Goal: Information Seeking & Learning: Learn about a topic

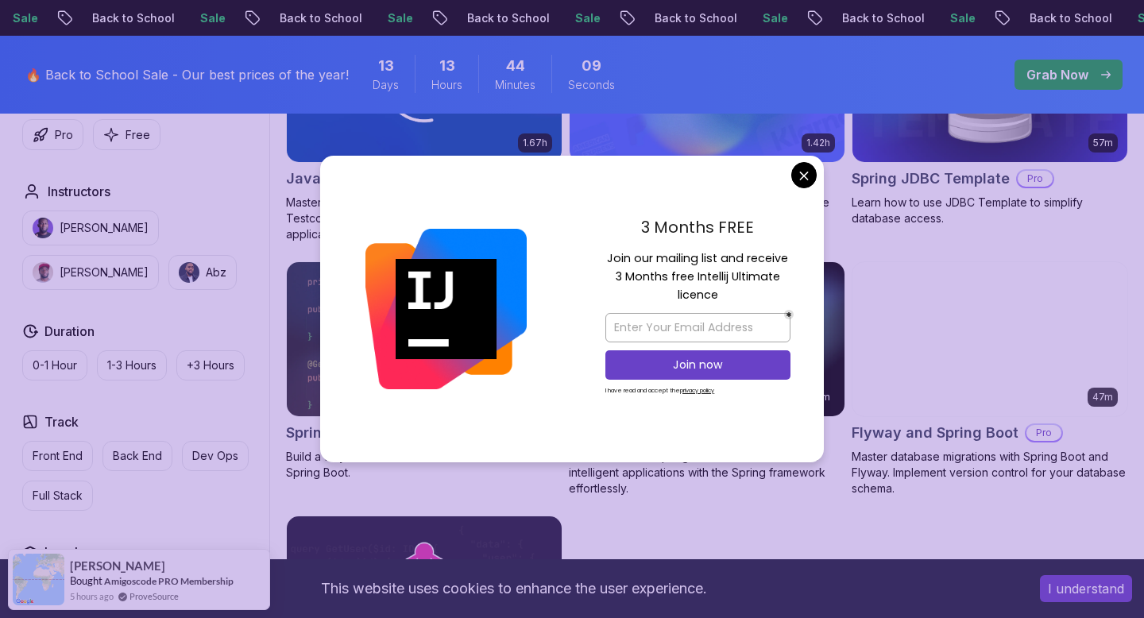
scroll to position [1148, 0]
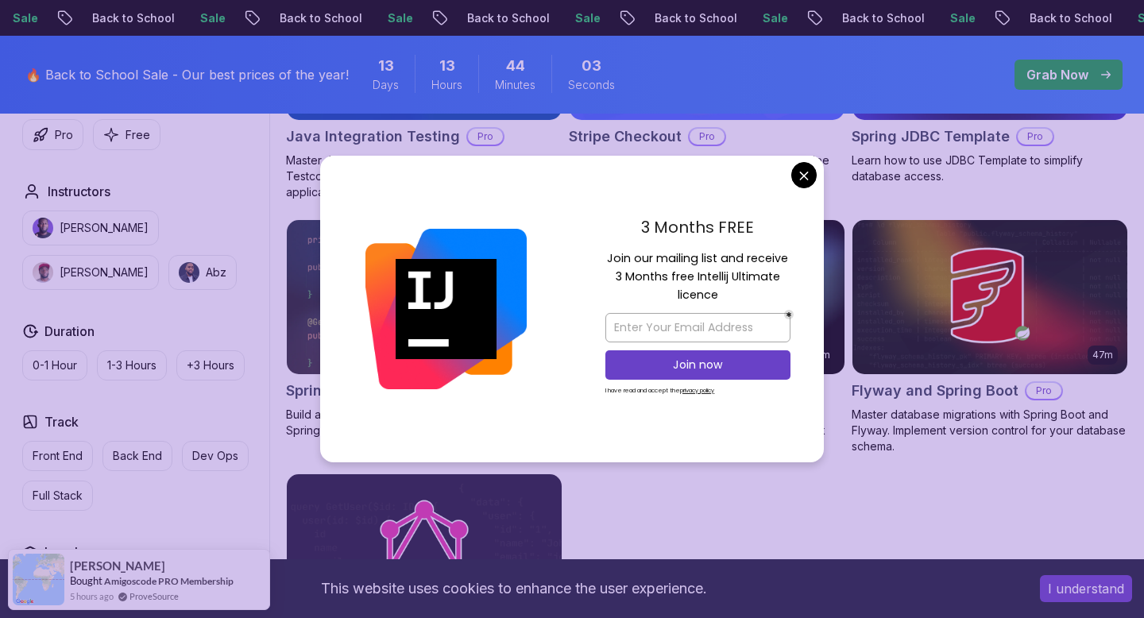
click at [801, 175] on body "Sale Back to School Sale Back to School Sale Back to School Sale Back to School…" at bounding box center [572, 205] width 1144 height 2707
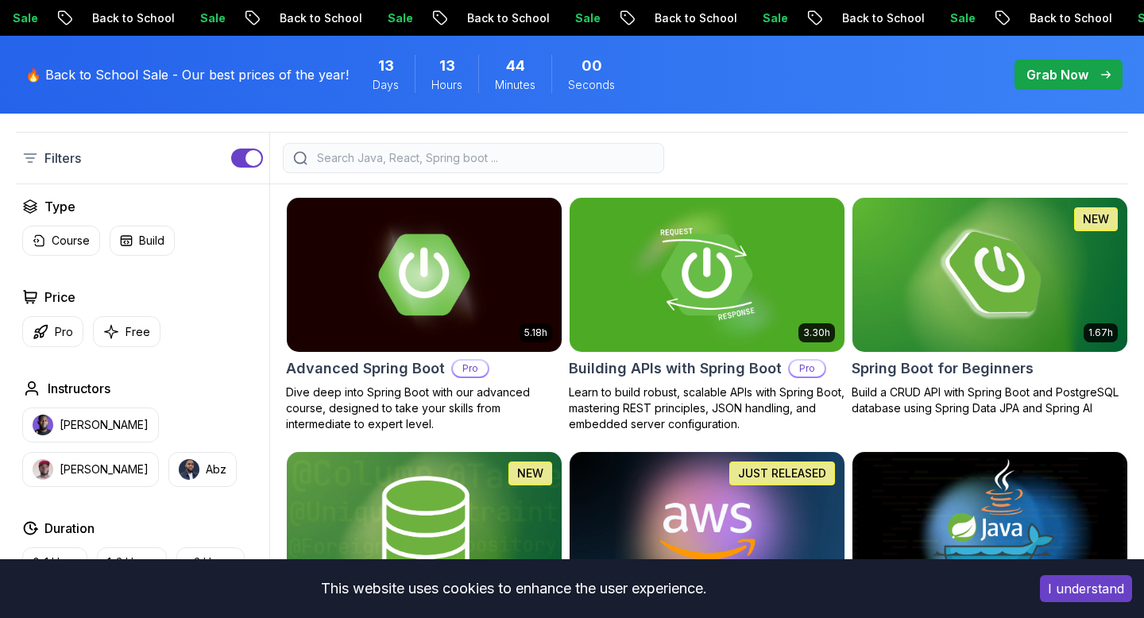
scroll to position [403, 0]
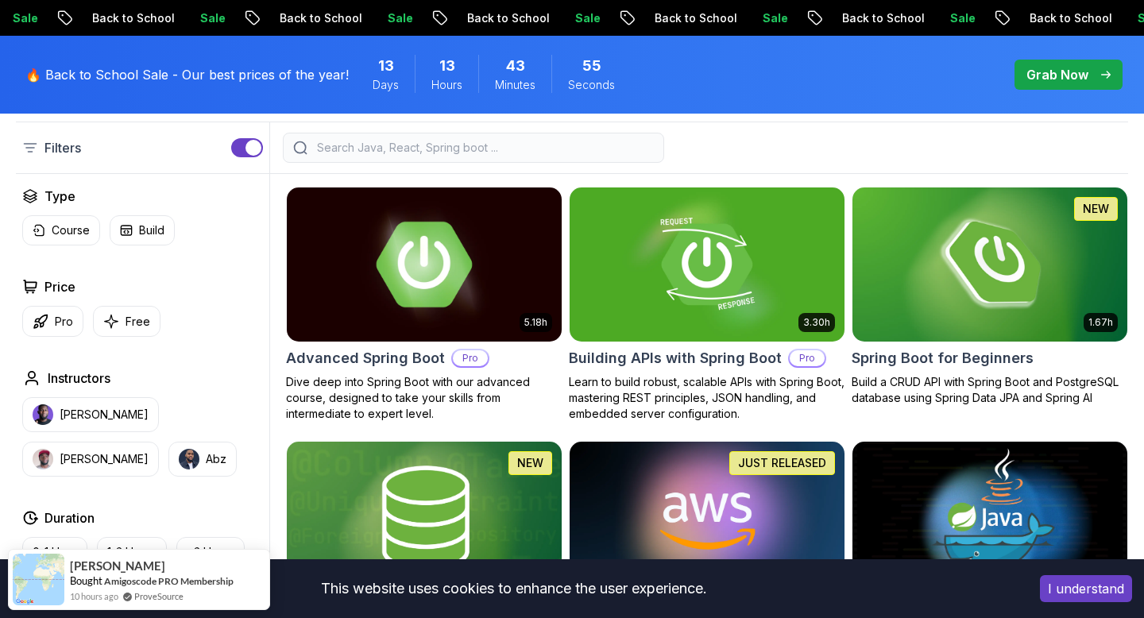
click at [481, 303] on img at bounding box center [424, 263] width 288 height 161
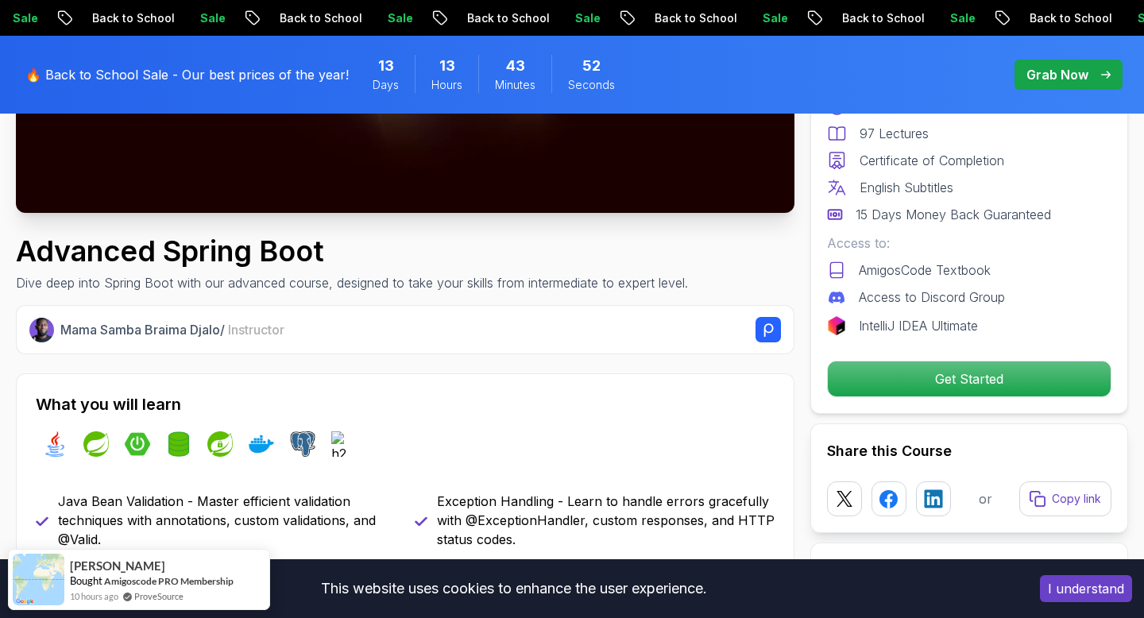
scroll to position [452, 0]
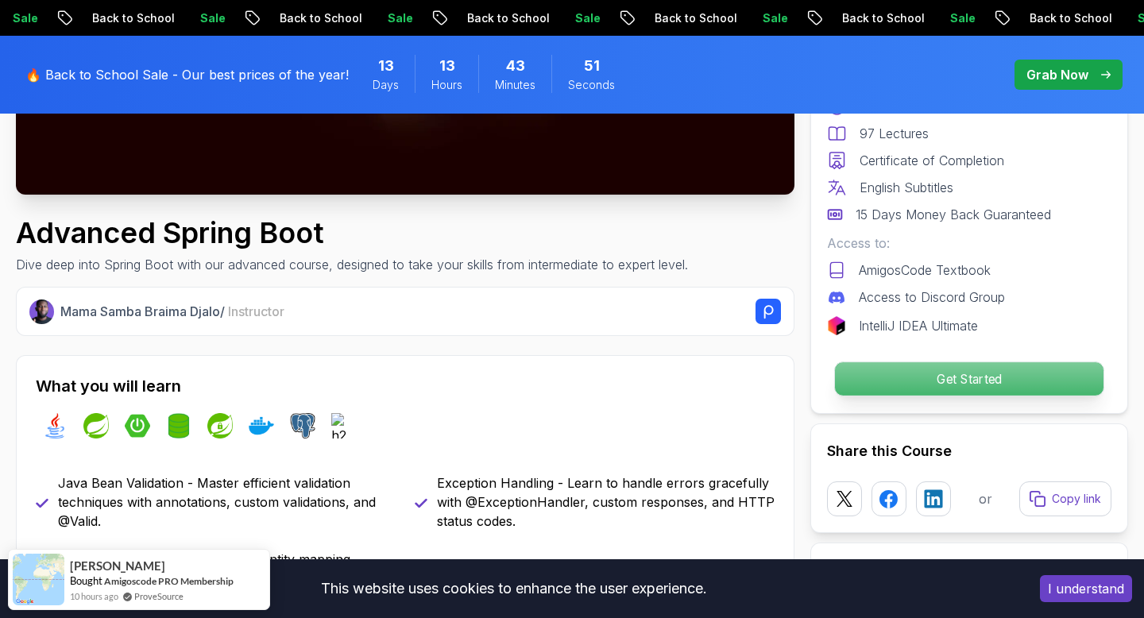
click at [887, 369] on p "Get Started" at bounding box center [969, 378] width 268 height 33
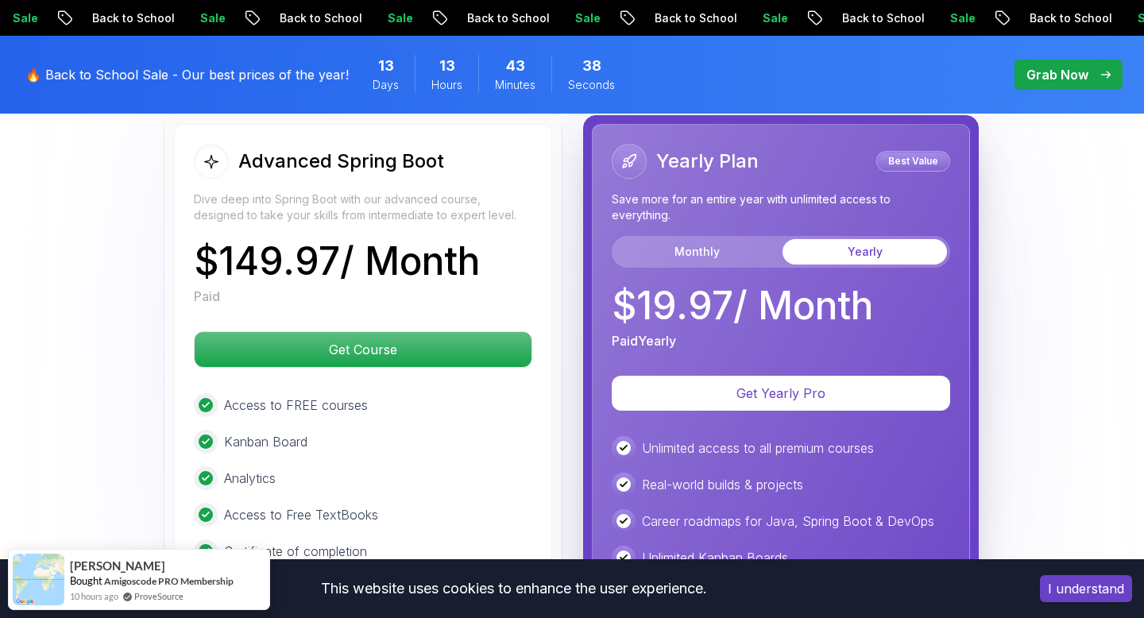
scroll to position [3626, 0]
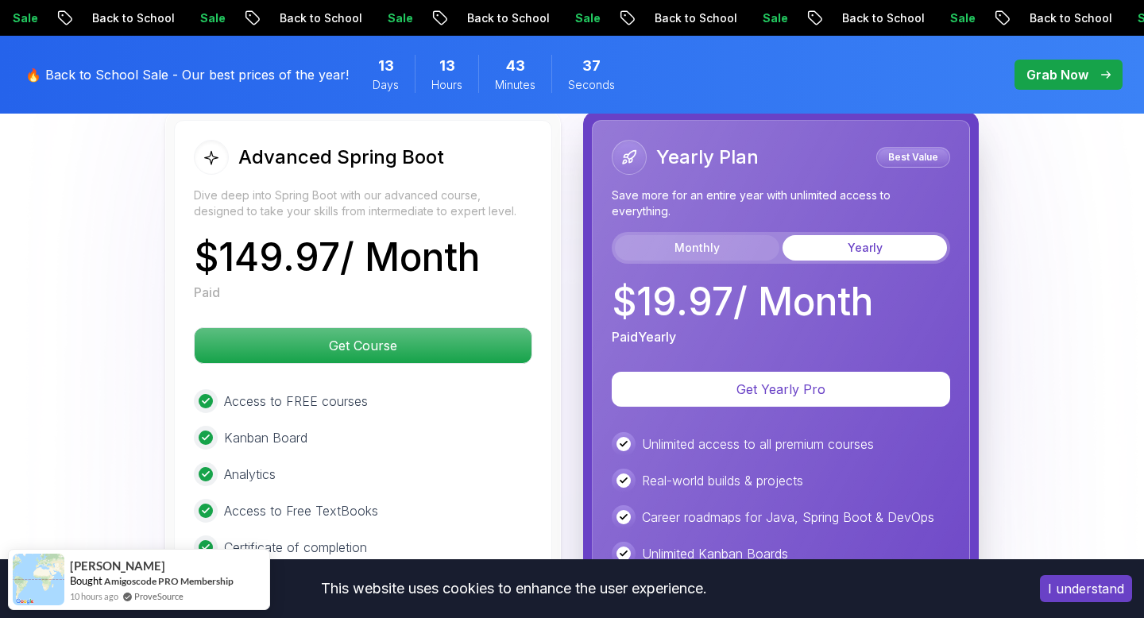
click at [689, 235] on button "Monthly" at bounding box center [697, 247] width 164 height 25
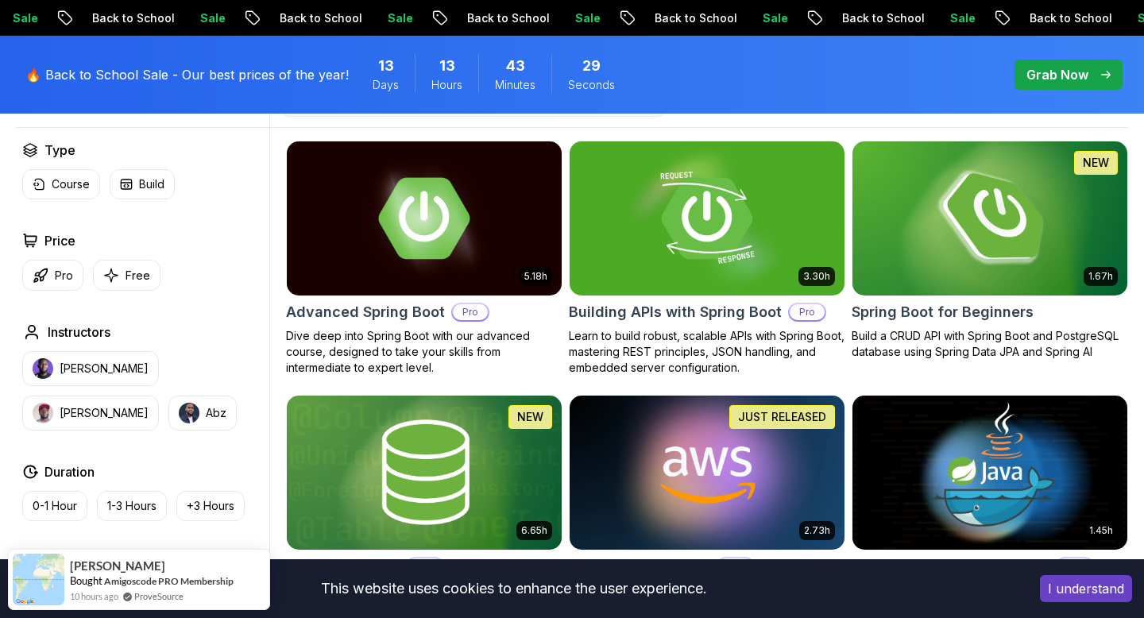
scroll to position [460, 0]
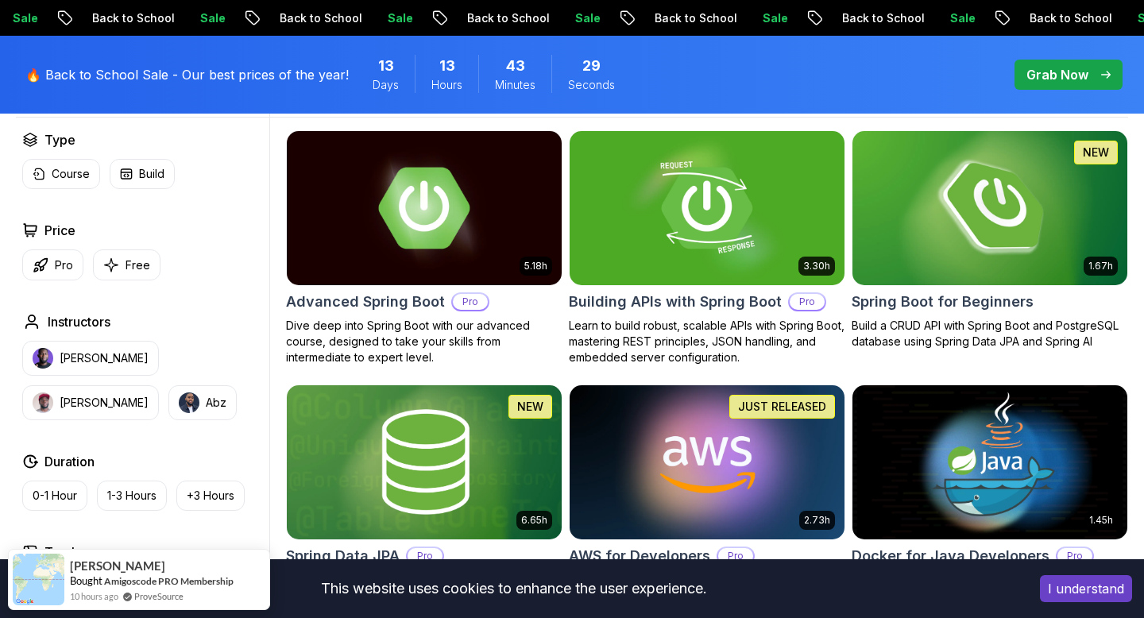
click at [974, 251] on img at bounding box center [989, 207] width 288 height 161
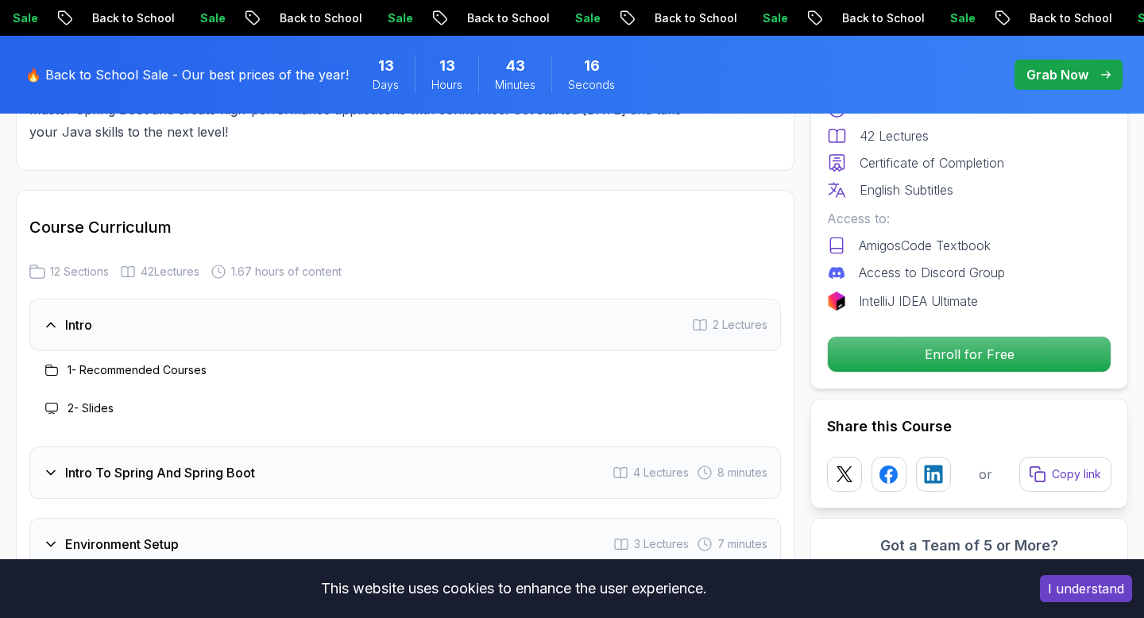
scroll to position [1923, 0]
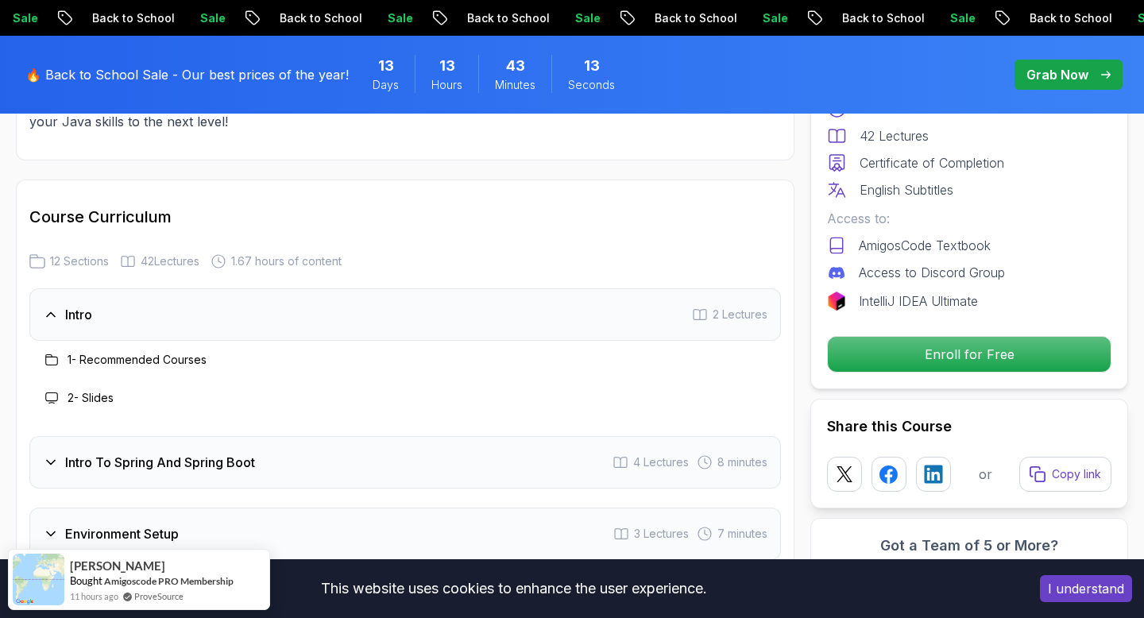
click at [1070, 582] on button "I understand" at bounding box center [1086, 588] width 92 height 27
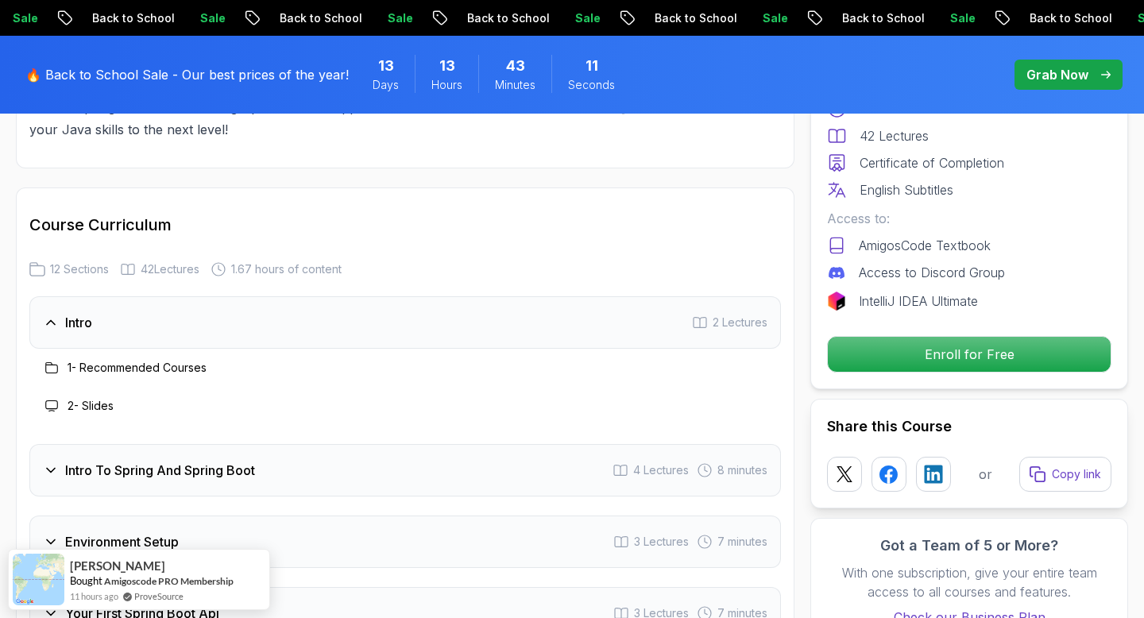
scroll to position [1868, 0]
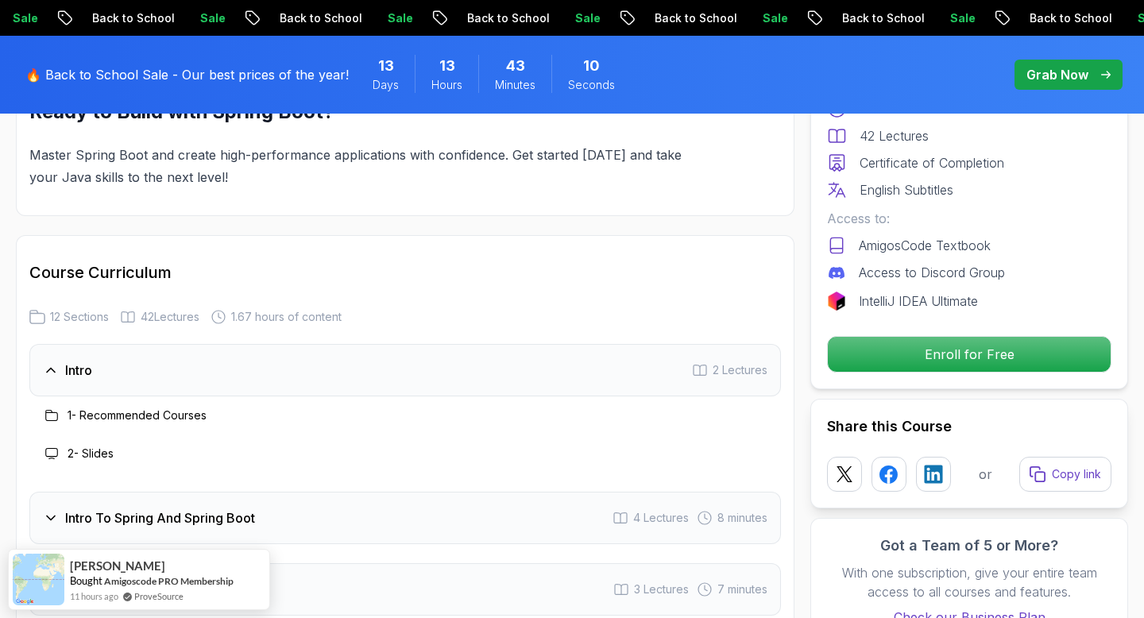
click at [79, 361] on h3 "Intro" at bounding box center [78, 370] width 27 height 19
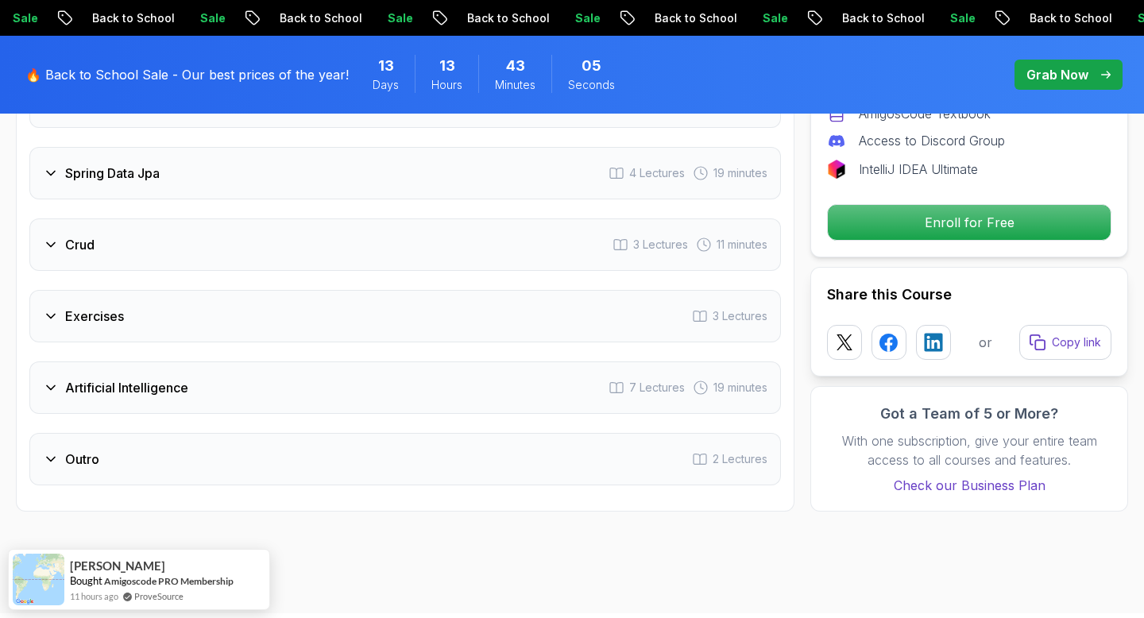
scroll to position [2567, 0]
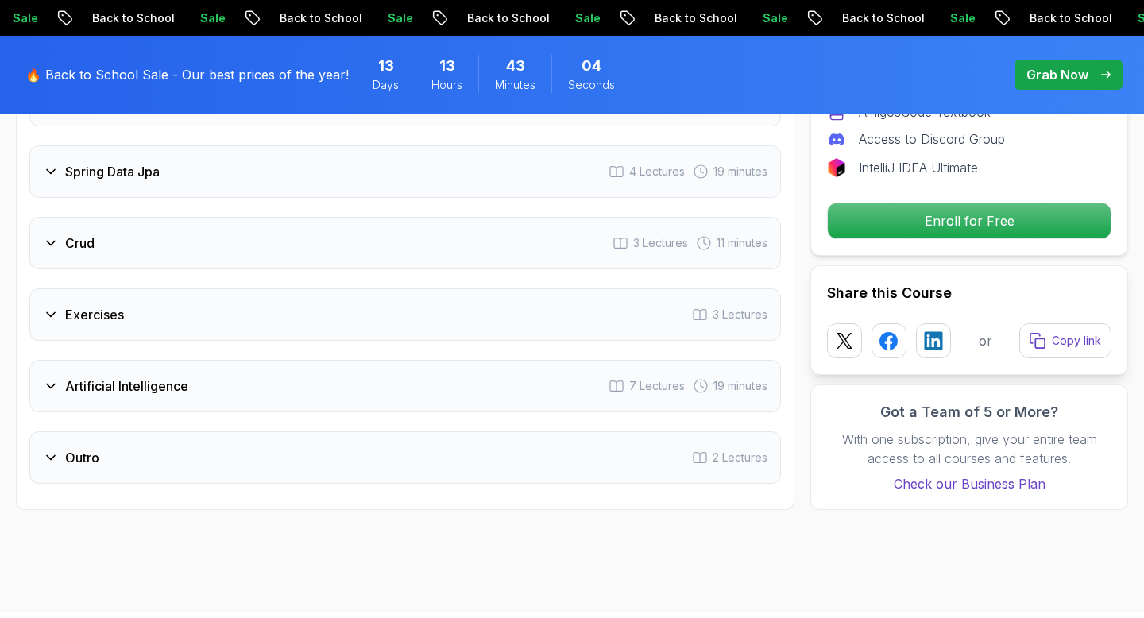
click at [268, 431] on div "Outro 2 Lectures" at bounding box center [404, 457] width 751 height 52
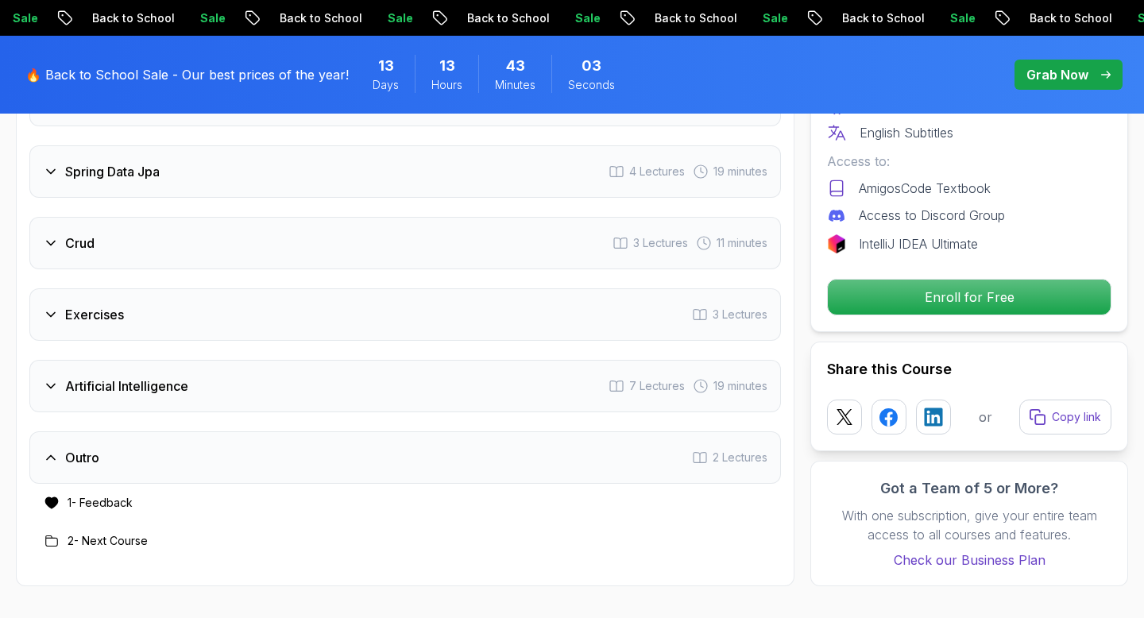
click at [264, 431] on div "Outro 2 Lectures" at bounding box center [404, 457] width 751 height 52
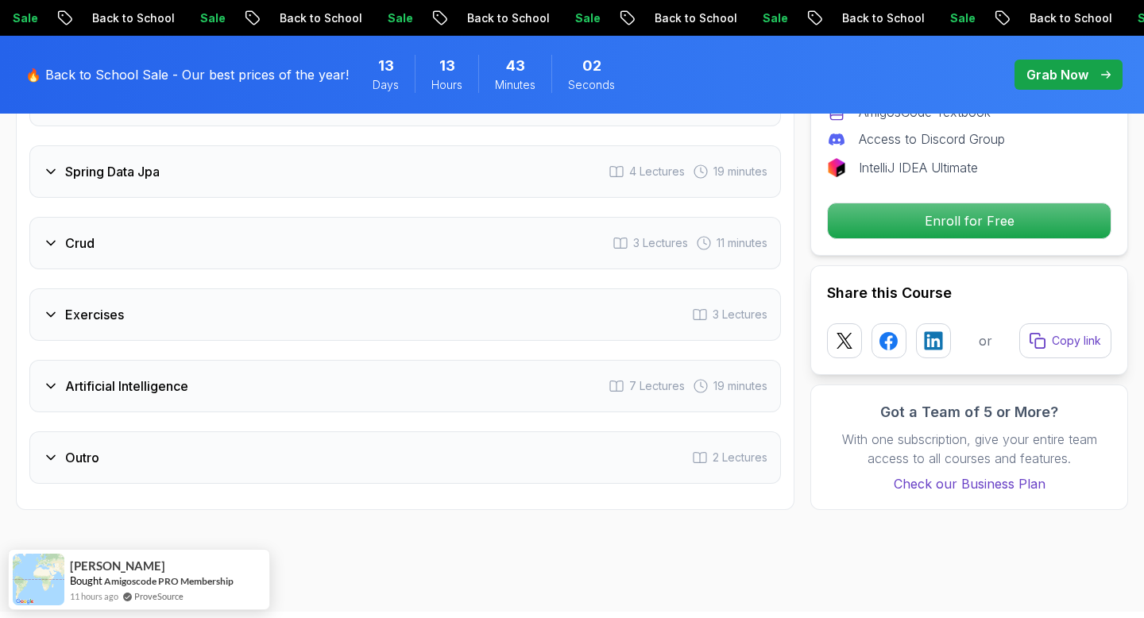
click at [250, 431] on div "Outro 2 Lectures" at bounding box center [404, 457] width 751 height 52
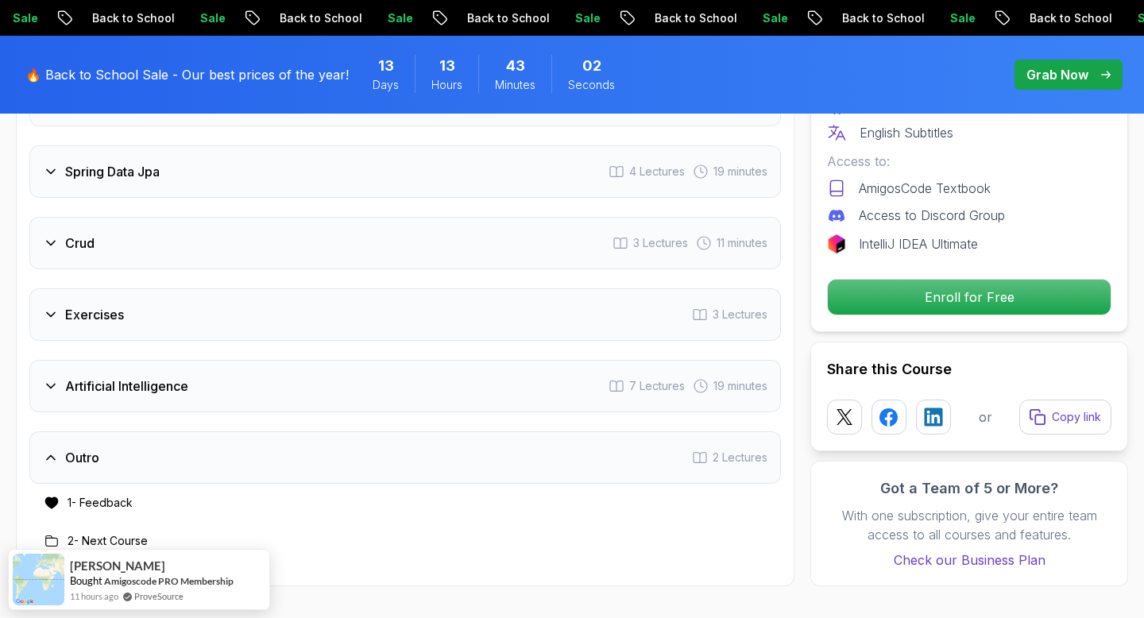
click at [250, 431] on div "Outro 2 Lectures" at bounding box center [404, 457] width 751 height 52
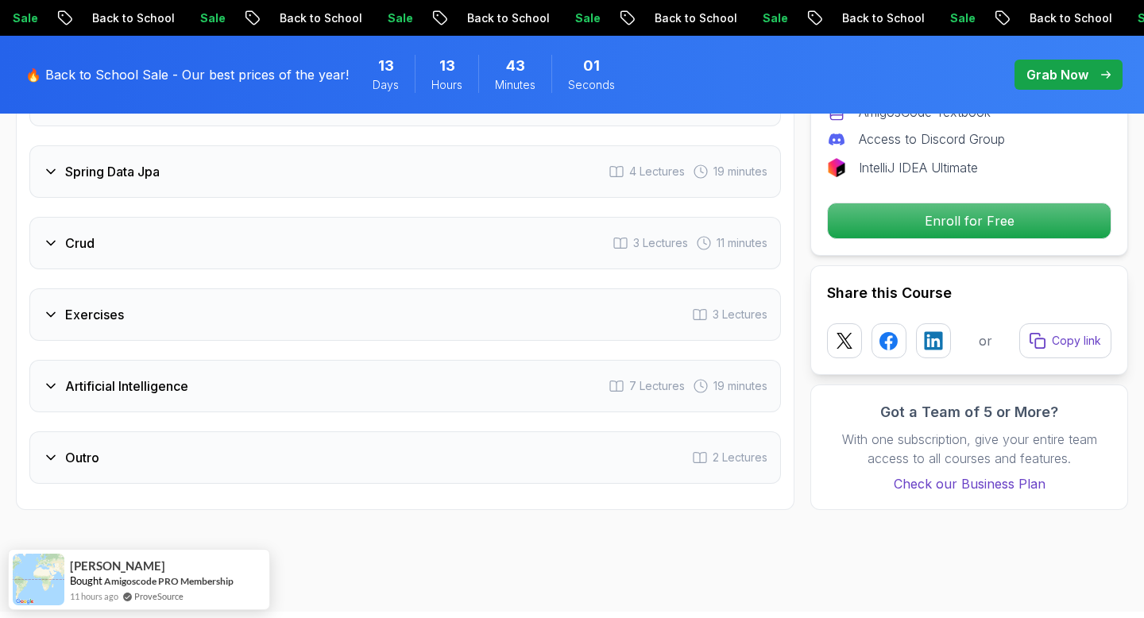
click at [251, 360] on div "Artificial Intelligence 7 Lectures 19 minutes" at bounding box center [404, 386] width 751 height 52
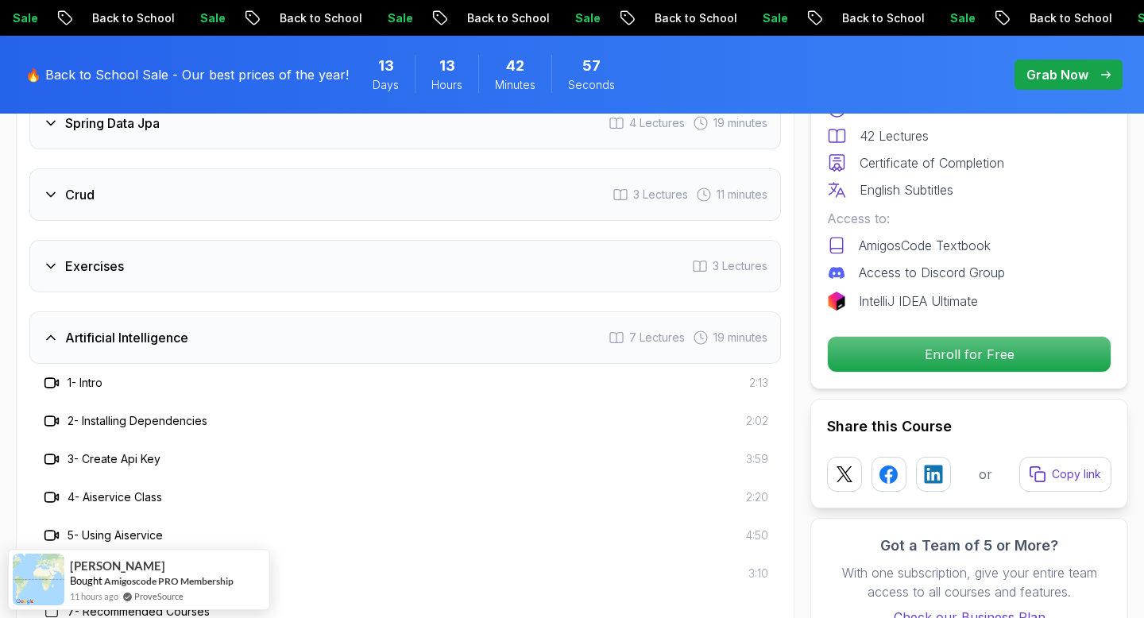
click at [249, 324] on div "Artificial Intelligence 7 Lectures 19 minutes" at bounding box center [404, 337] width 751 height 52
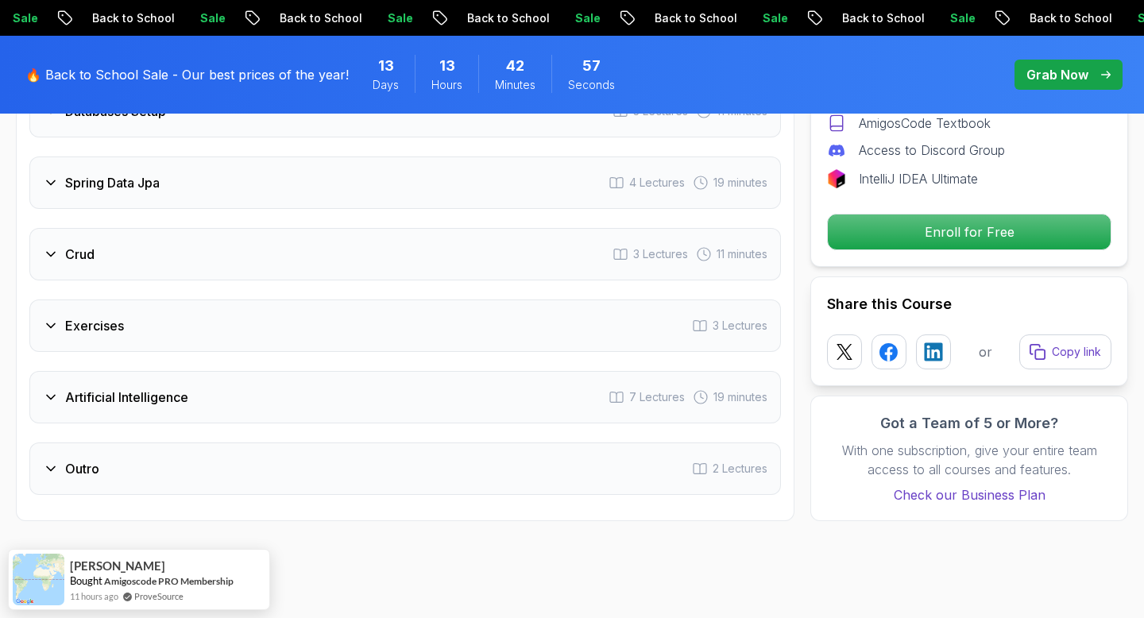
scroll to position [2536, 0]
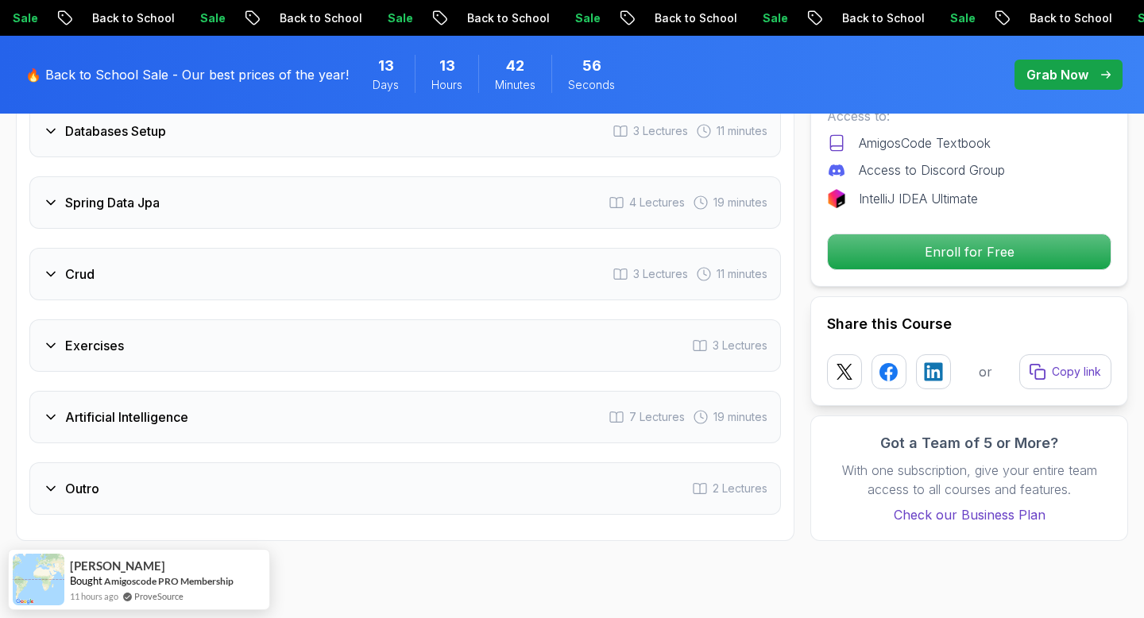
click at [249, 324] on div "Exercises 3 Lectures" at bounding box center [404, 345] width 751 height 52
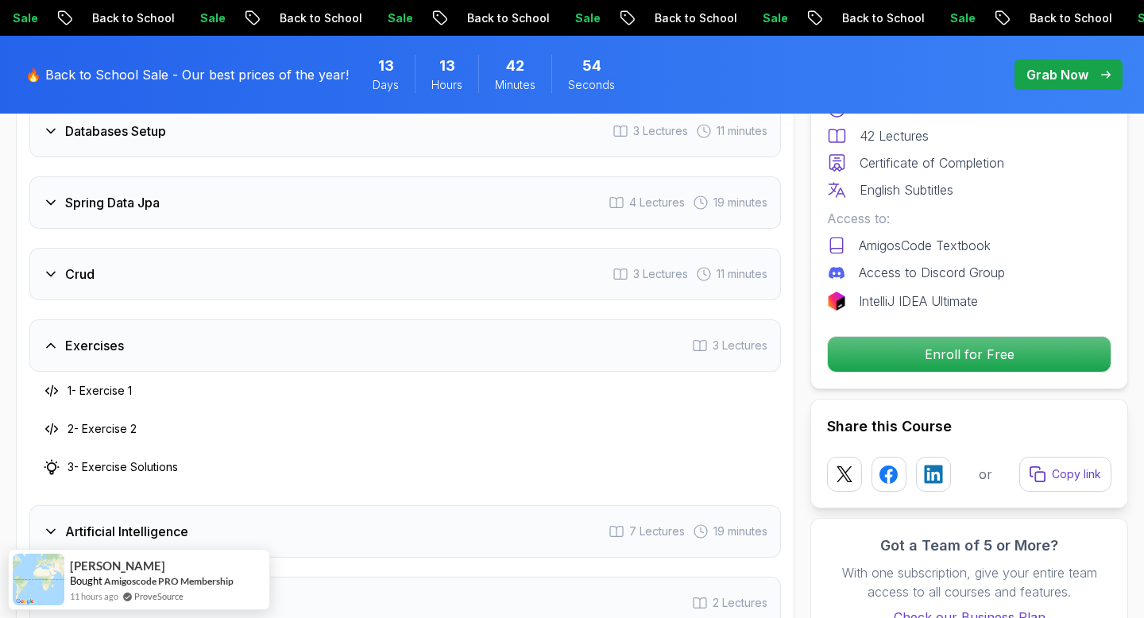
click at [241, 326] on div "Exercises 3 Lectures" at bounding box center [404, 345] width 751 height 52
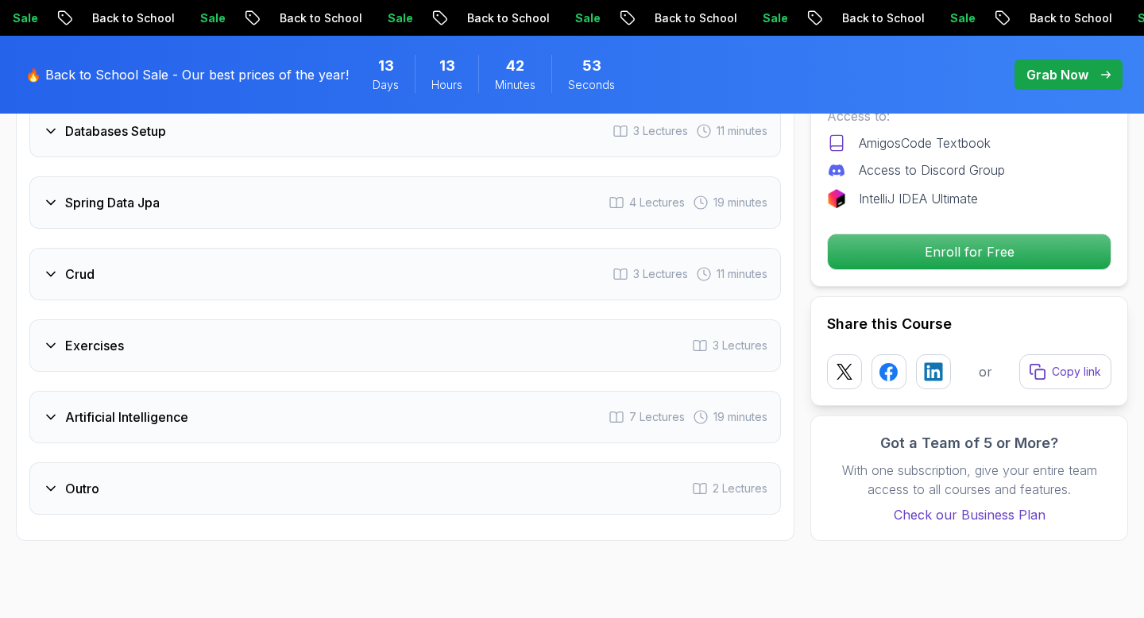
click at [223, 256] on div "Crud 3 Lectures 11 minutes" at bounding box center [404, 274] width 751 height 52
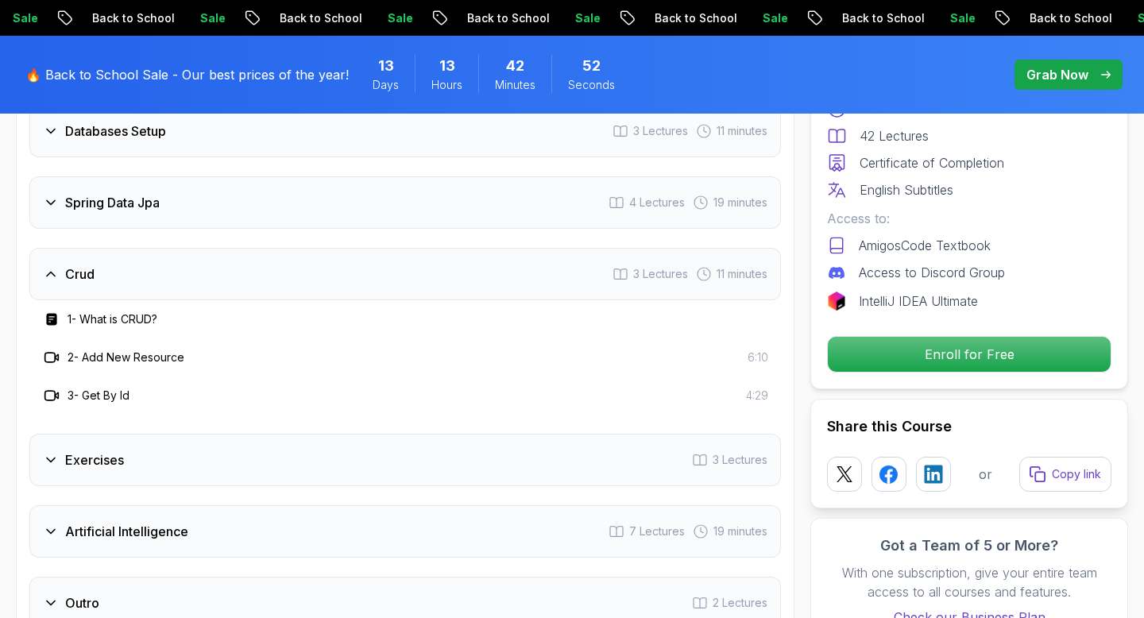
click at [223, 256] on div "Crud 3 Lectures 11 minutes" at bounding box center [404, 274] width 751 height 52
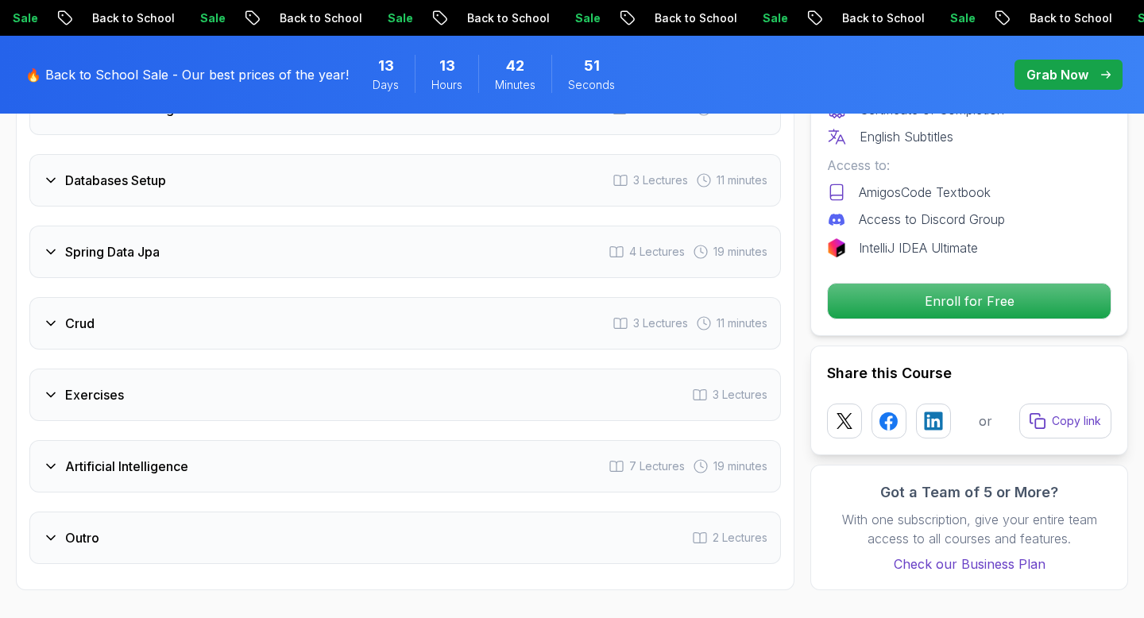
scroll to position [2466, 0]
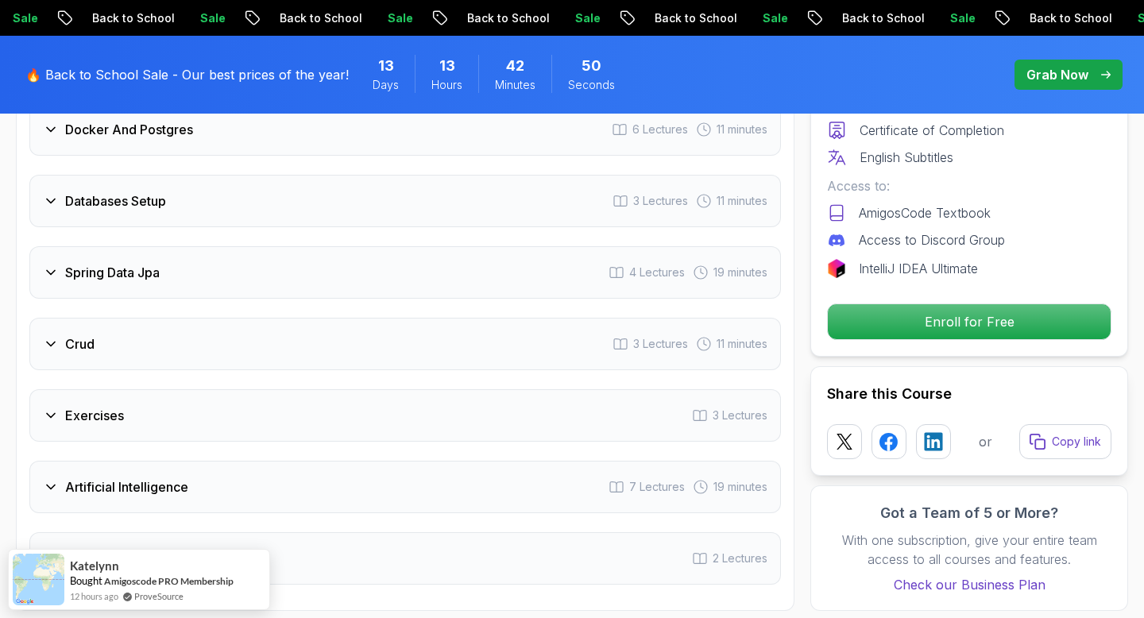
click at [181, 263] on div "Spring Data Jpa 4 Lectures 19 minutes" at bounding box center [404, 272] width 751 height 52
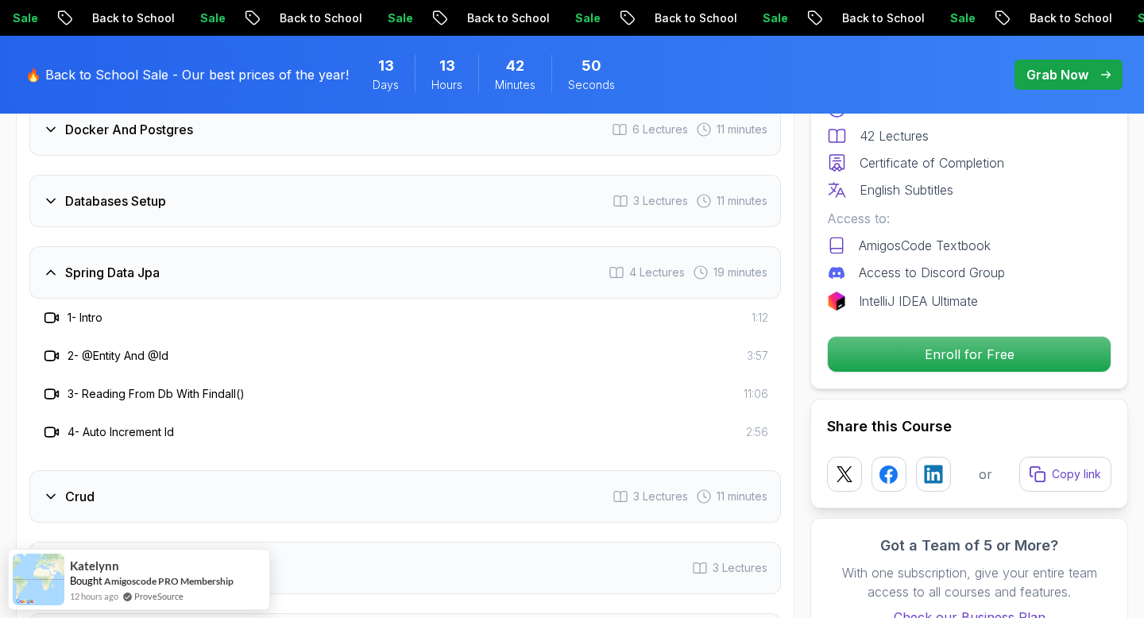
click at [181, 263] on div "Spring Data Jpa 4 Lectures 19 minutes" at bounding box center [404, 272] width 751 height 52
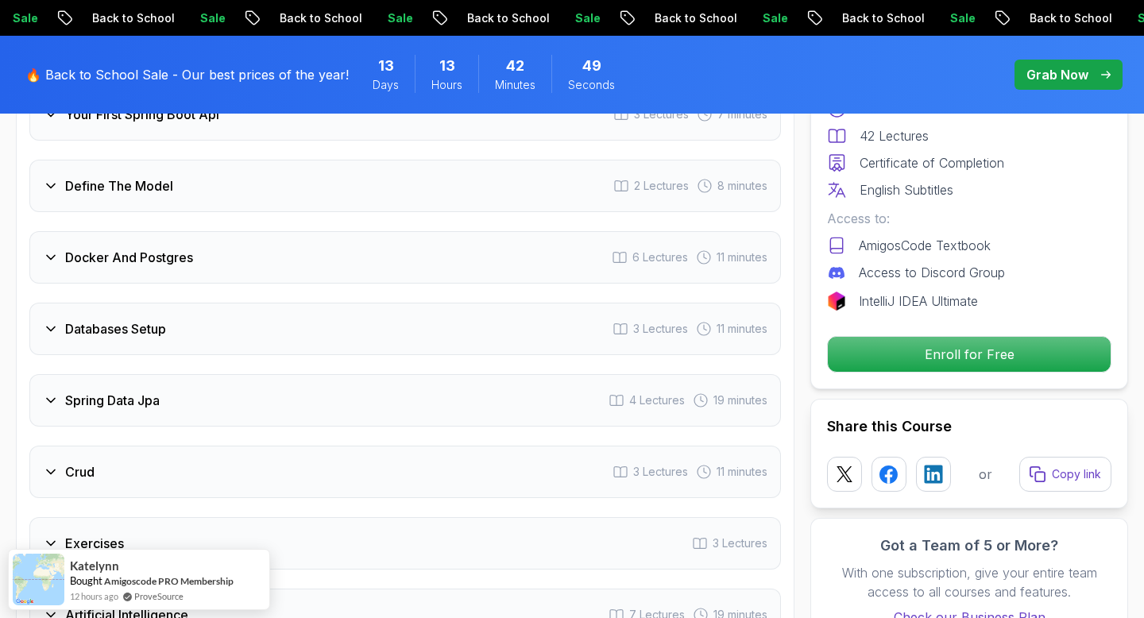
scroll to position [2328, 0]
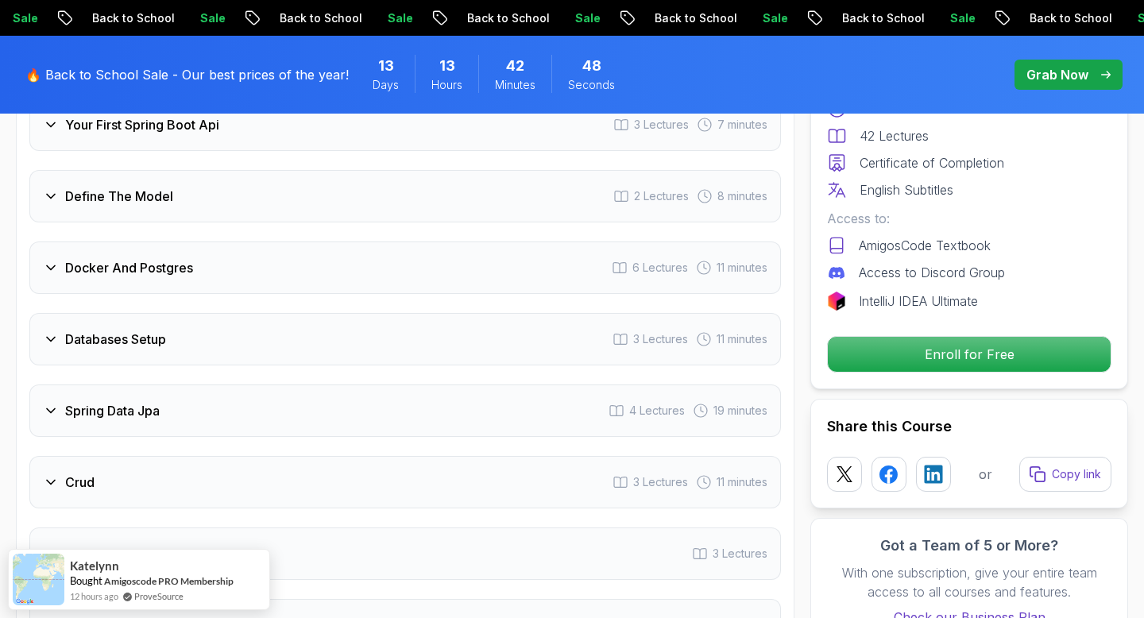
click at [181, 313] on div "Databases Setup 3 Lectures 11 minutes" at bounding box center [404, 339] width 751 height 52
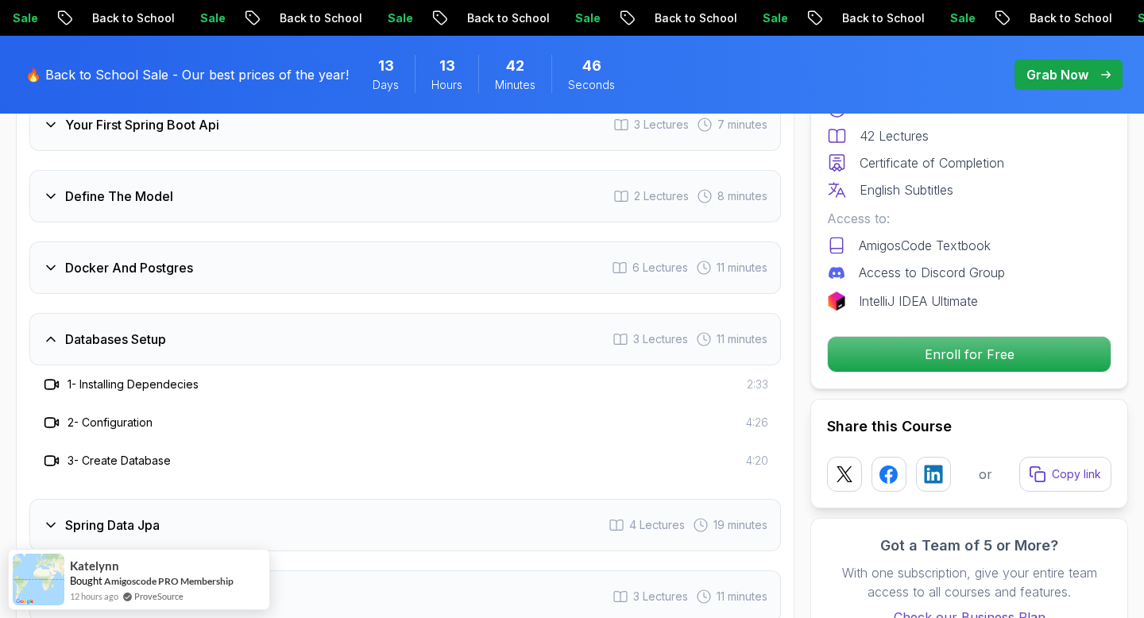
click at [181, 313] on div "Databases Setup 3 Lectures 11 minutes" at bounding box center [404, 339] width 751 height 52
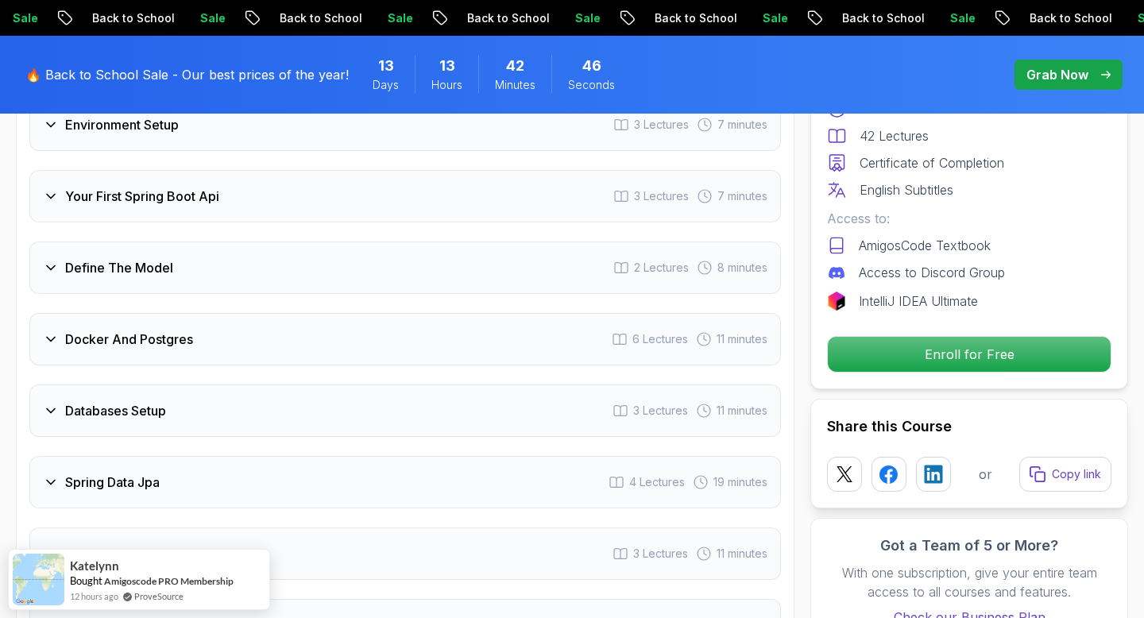
scroll to position [2220, 0]
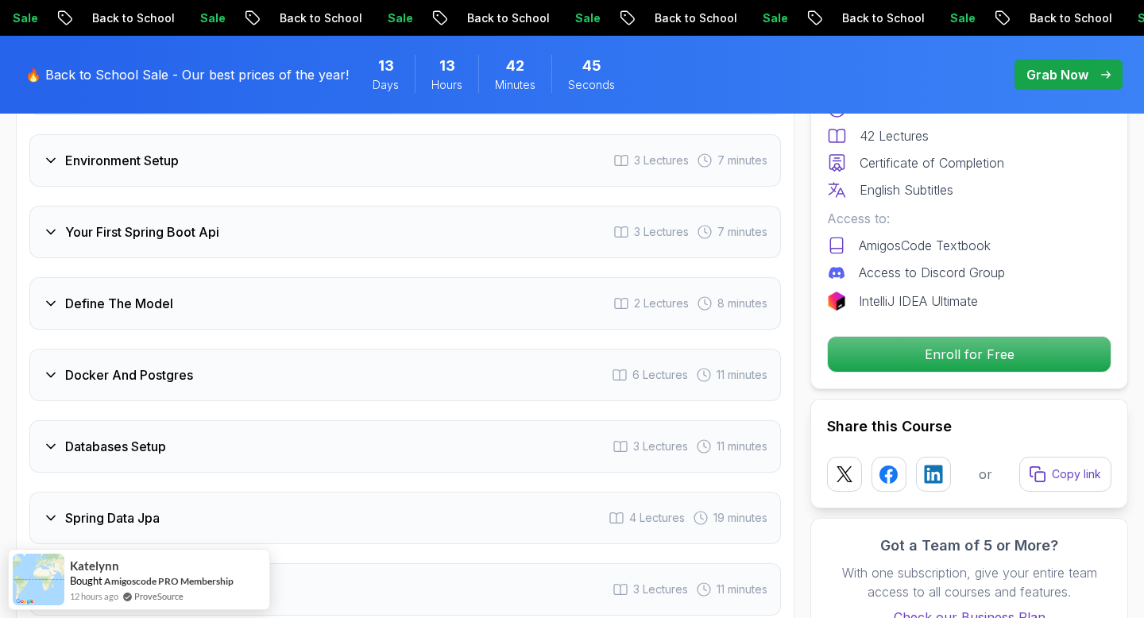
click at [179, 365] on h3 "Docker And Postgres" at bounding box center [129, 374] width 128 height 19
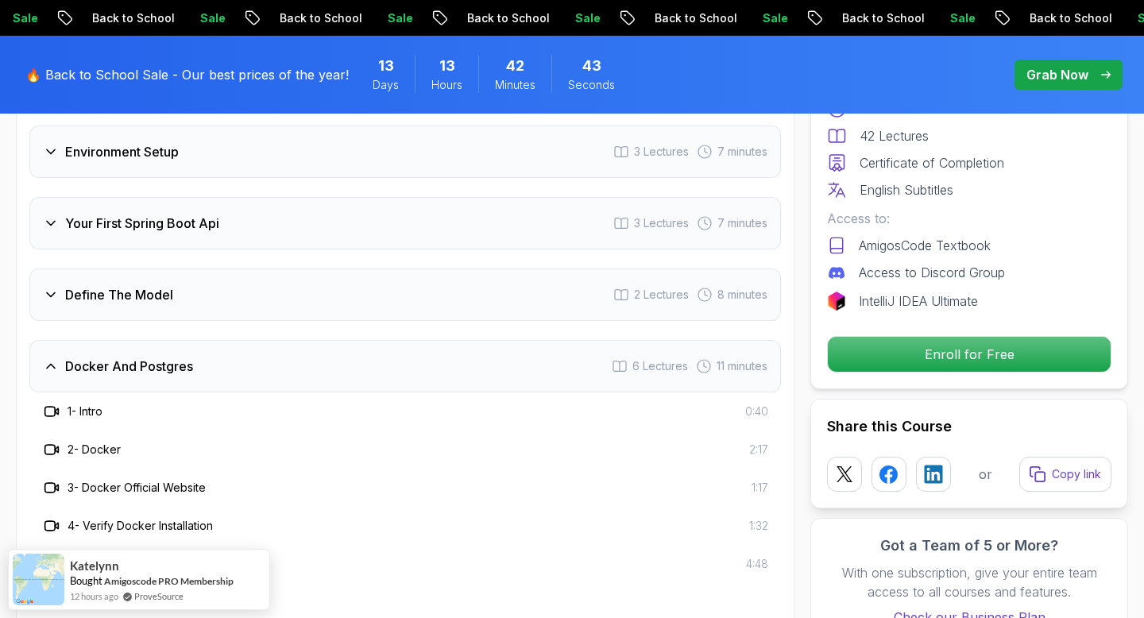
scroll to position [2219, 0]
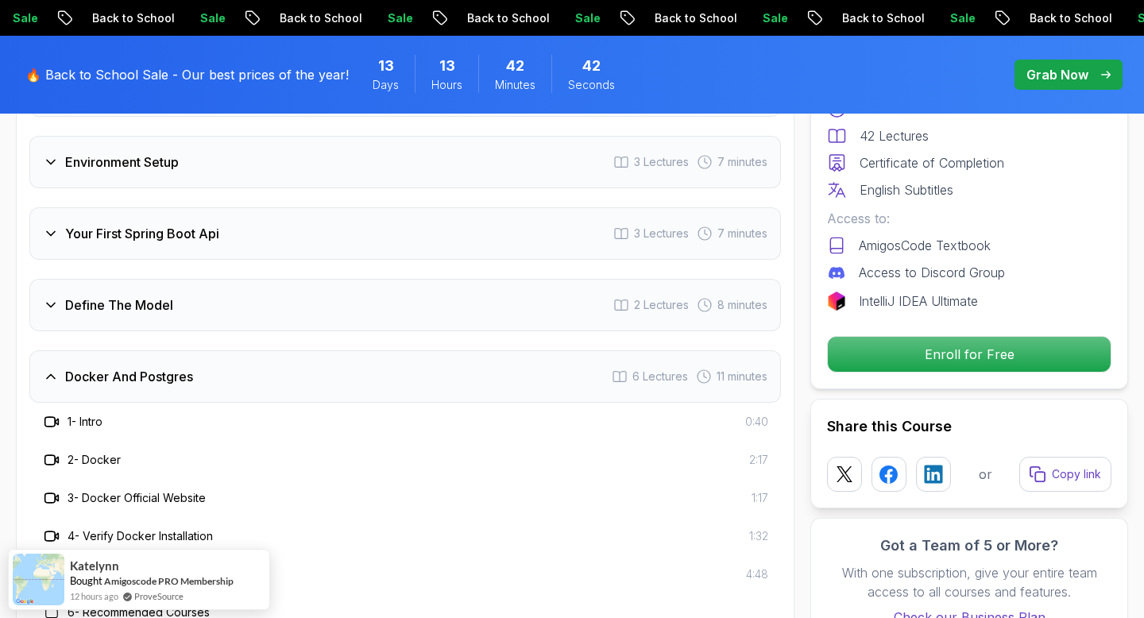
click at [180, 367] on h3 "Docker And Postgres" at bounding box center [129, 376] width 128 height 19
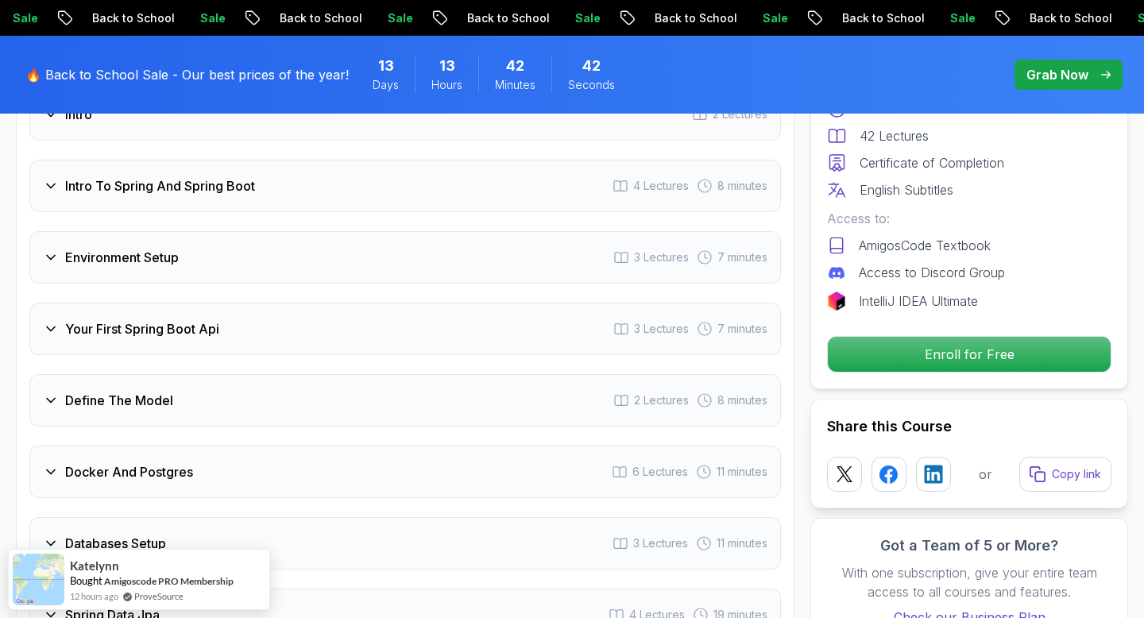
scroll to position [2113, 0]
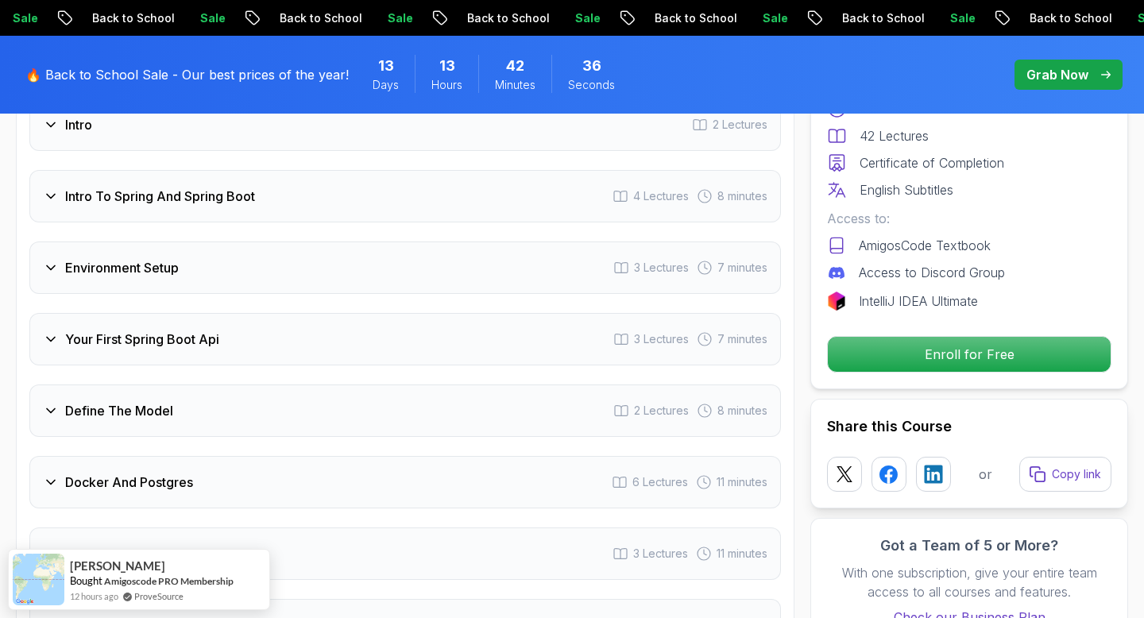
click at [178, 384] on div "Define The Model 2 Lectures 8 minutes" at bounding box center [404, 410] width 751 height 52
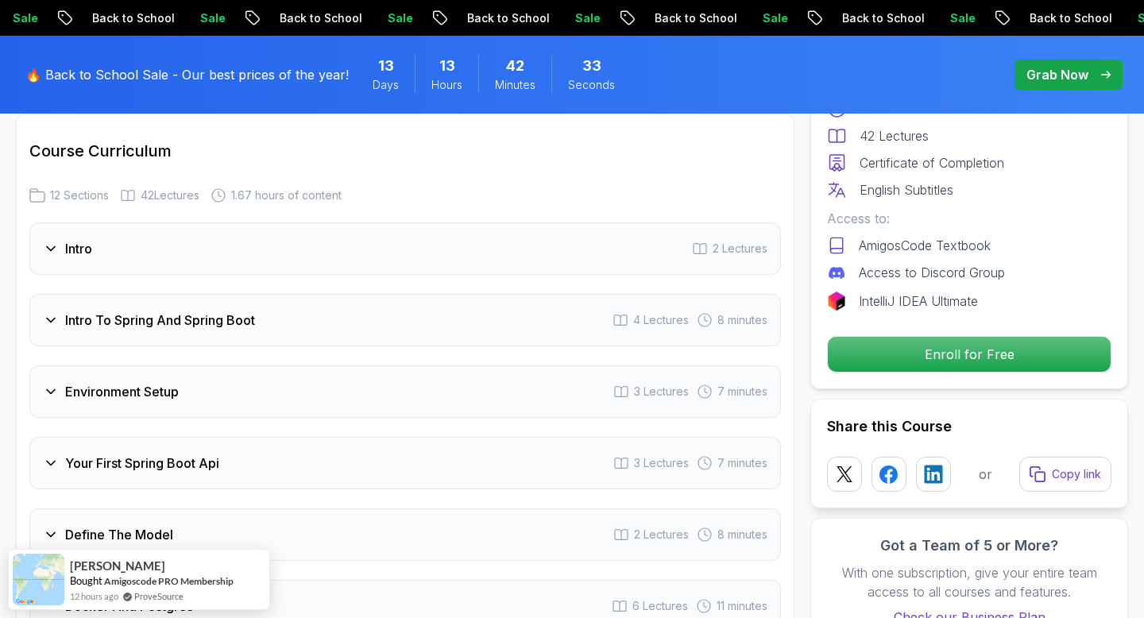
scroll to position [1977, 0]
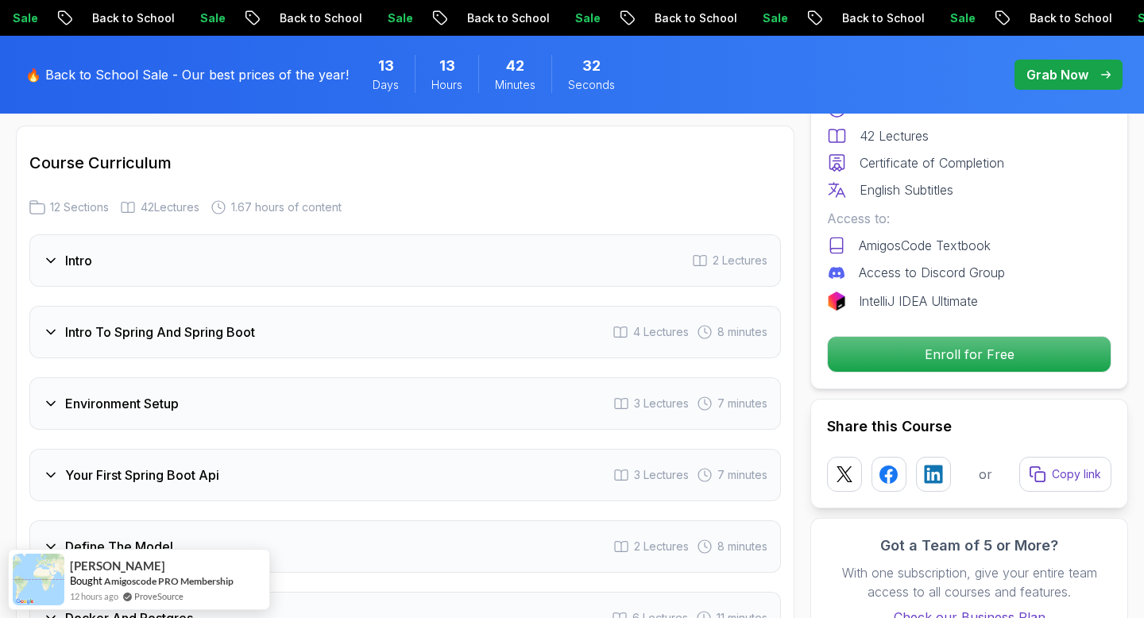
click at [212, 465] on h3 "Your First Spring Boot Api" at bounding box center [142, 474] width 154 height 19
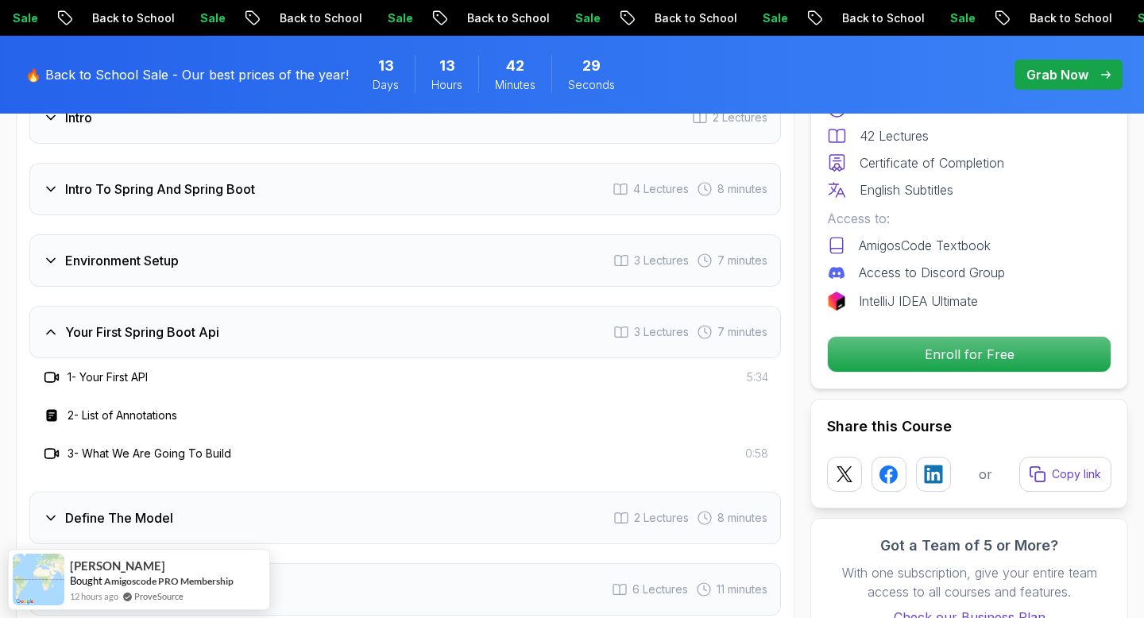
scroll to position [2109, 0]
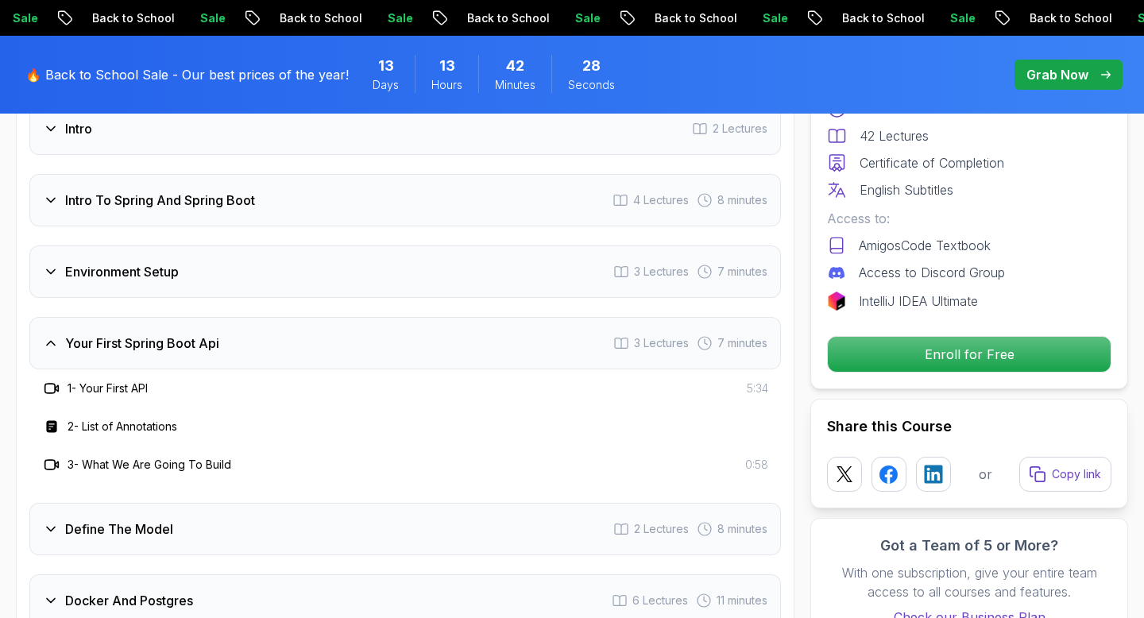
click at [157, 334] on h3 "Your First Spring Boot Api" at bounding box center [142, 343] width 154 height 19
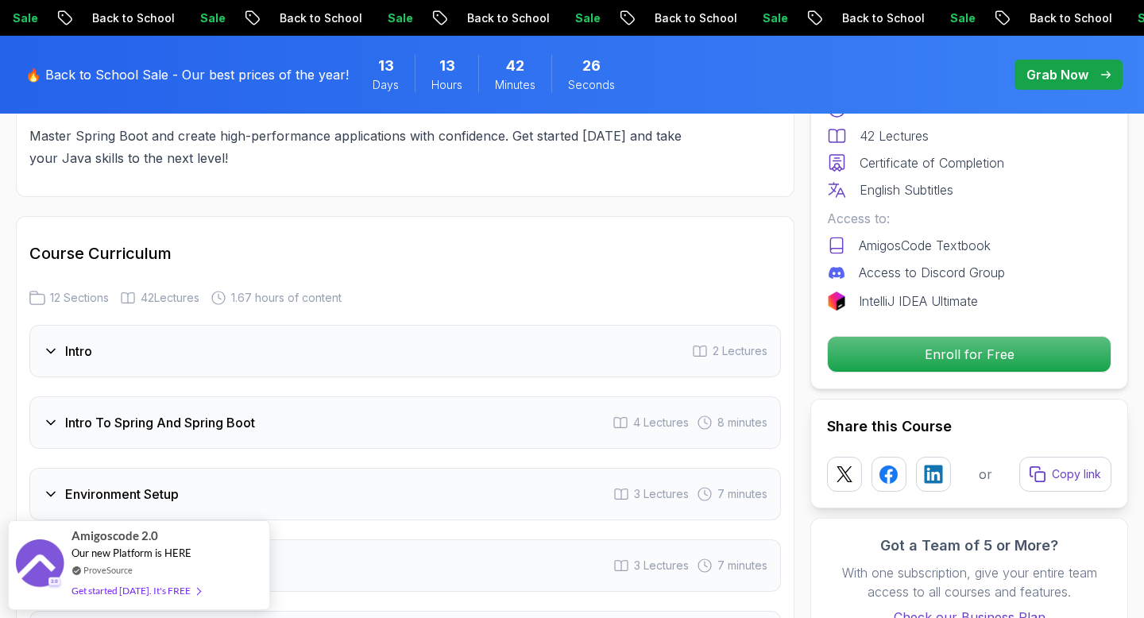
scroll to position [1884, 0]
click at [147, 399] on div "Intro To Spring And Spring Boot 4 Lectures 8 minutes" at bounding box center [404, 425] width 751 height 52
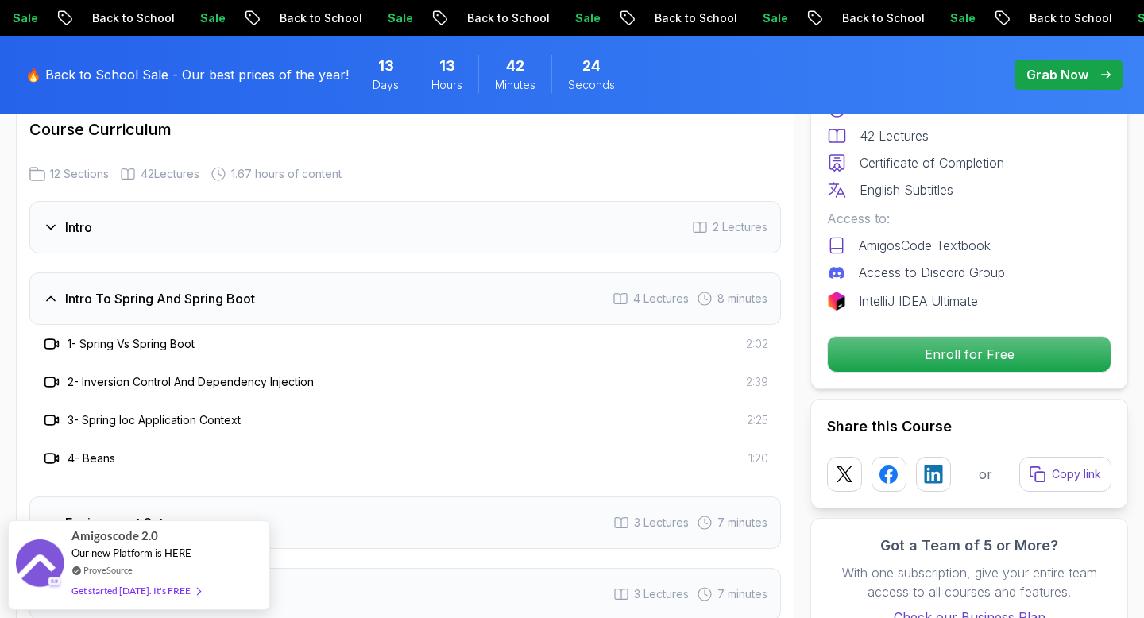
scroll to position [2015, 0]
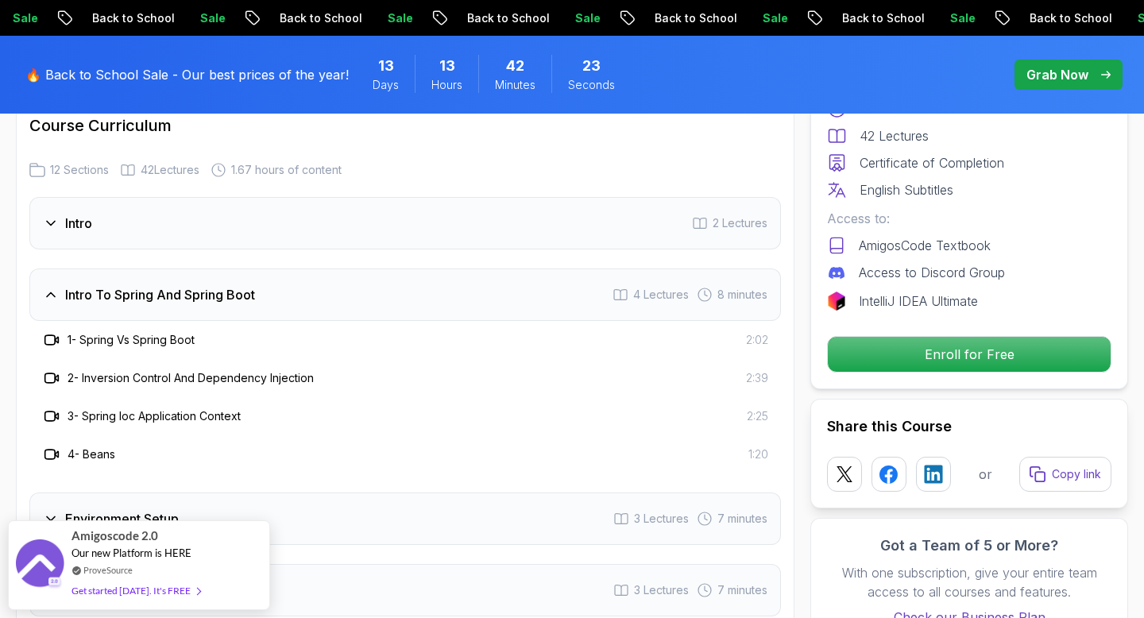
click at [52, 332] on icon at bounding box center [52, 340] width 16 height 16
click at [180, 285] on h3 "Intro To Spring And Spring Boot" at bounding box center [160, 294] width 190 height 19
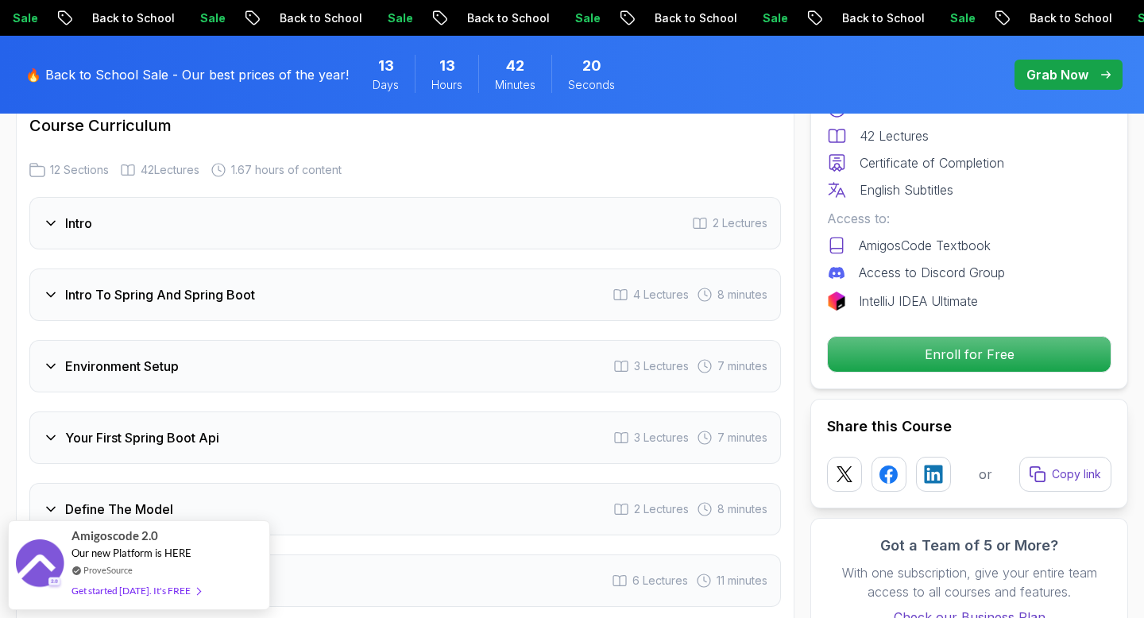
click at [164, 205] on div "Intro 2 Lectures" at bounding box center [404, 223] width 751 height 52
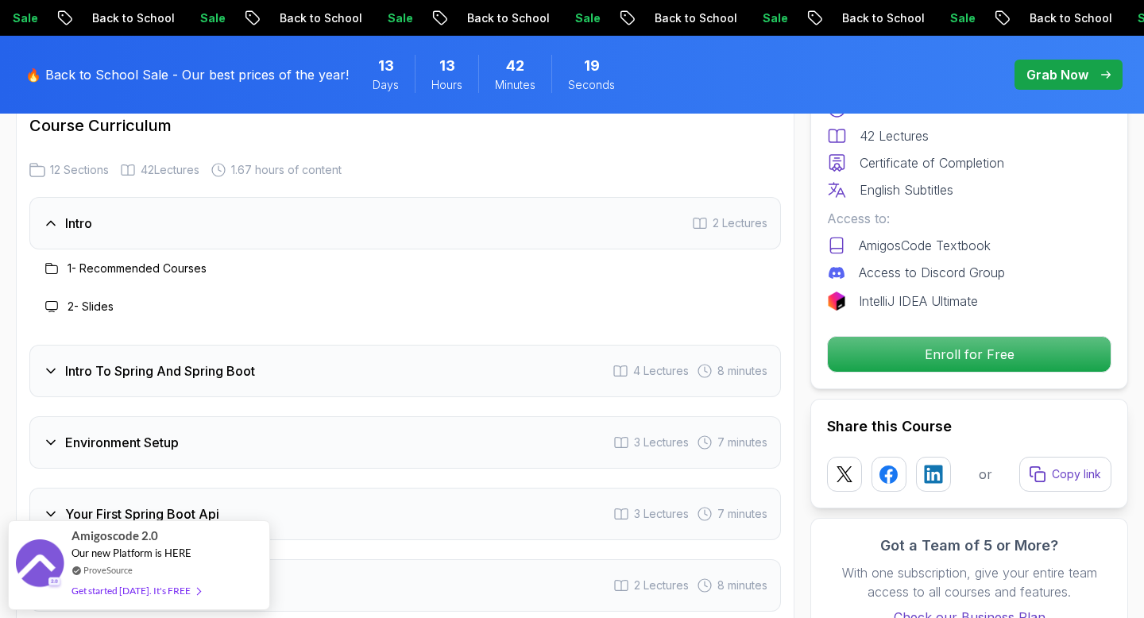
click at [164, 205] on div "Intro 2 Lectures" at bounding box center [404, 223] width 751 height 52
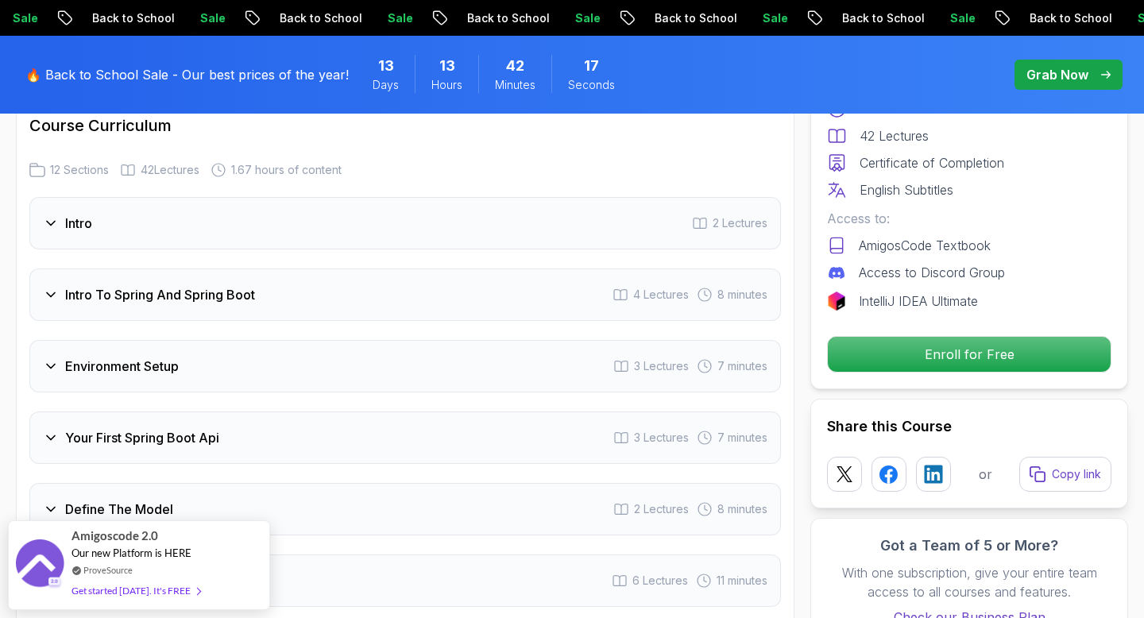
click at [152, 357] on h3 "Environment Setup" at bounding box center [122, 366] width 114 height 19
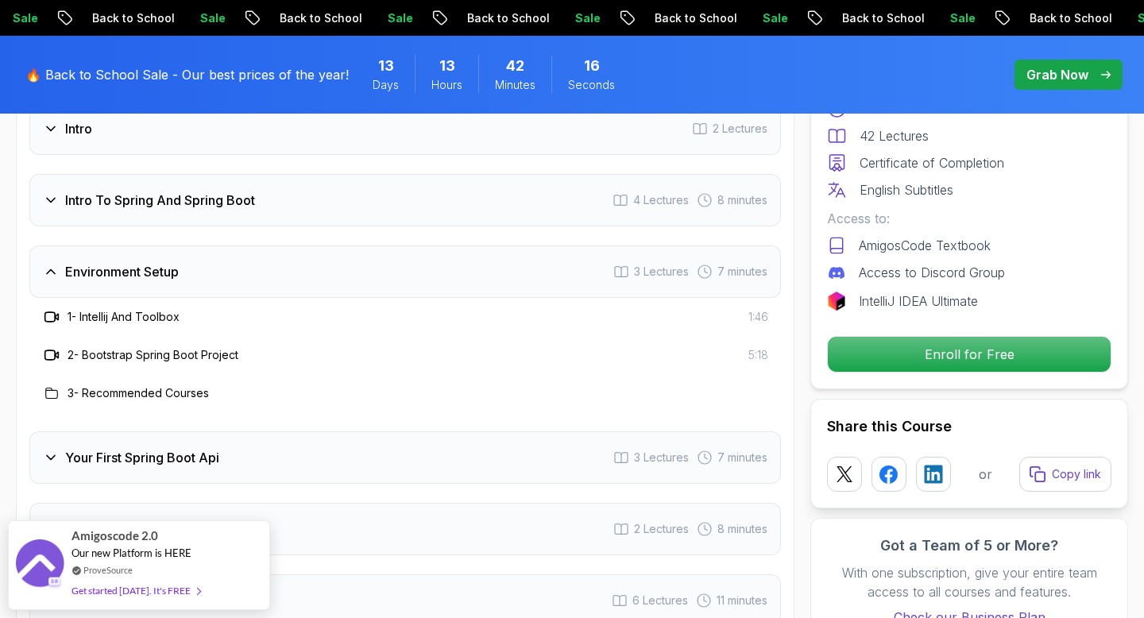
scroll to position [2110, 0]
click at [163, 447] on h3 "Your First Spring Boot Api" at bounding box center [142, 456] width 154 height 19
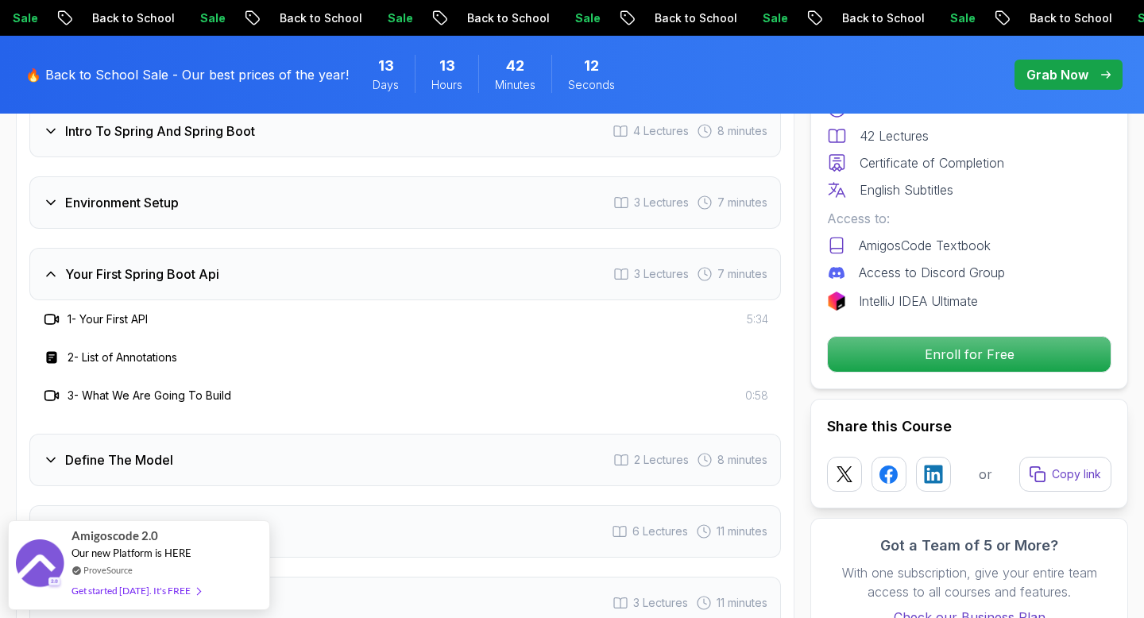
scroll to position [2166, 0]
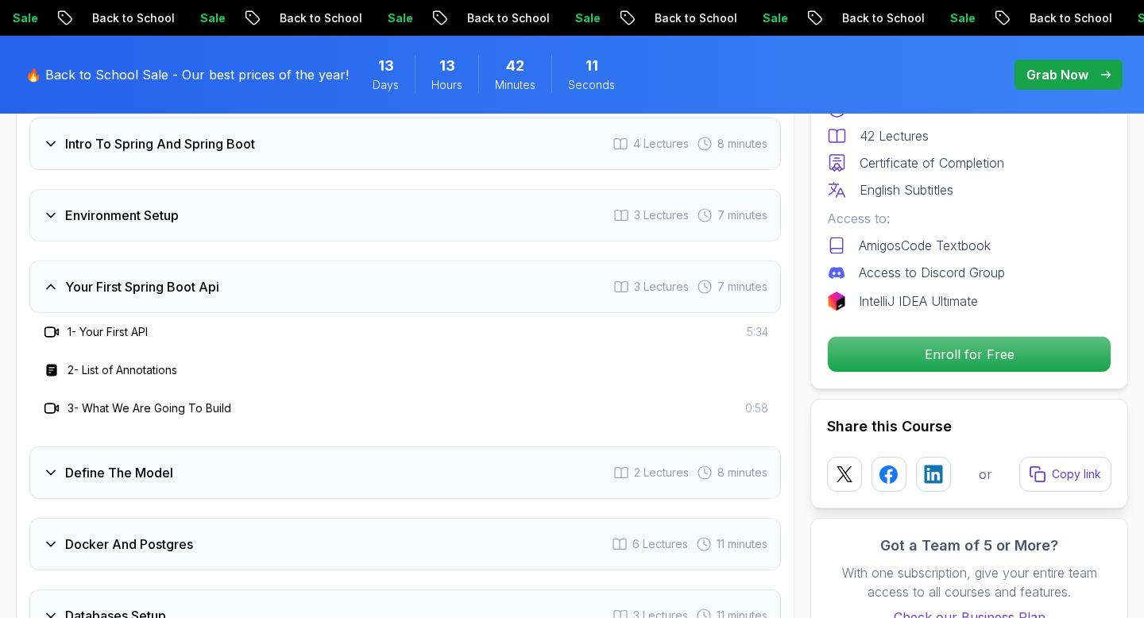
click at [178, 277] on h3 "Your First Spring Boot Api" at bounding box center [142, 286] width 154 height 19
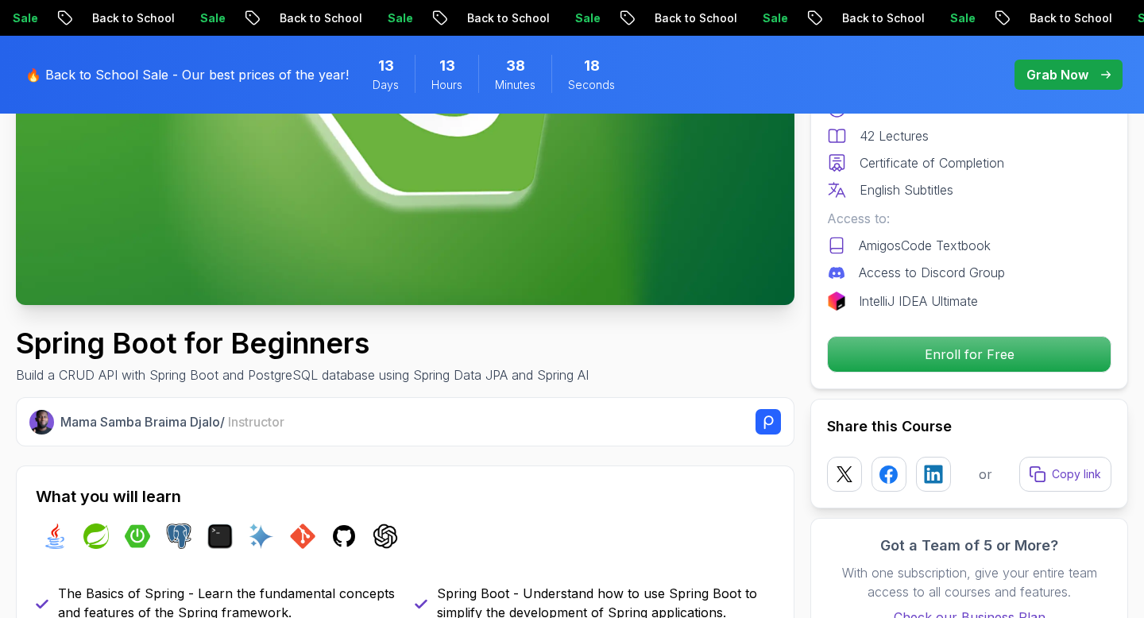
scroll to position [0, 0]
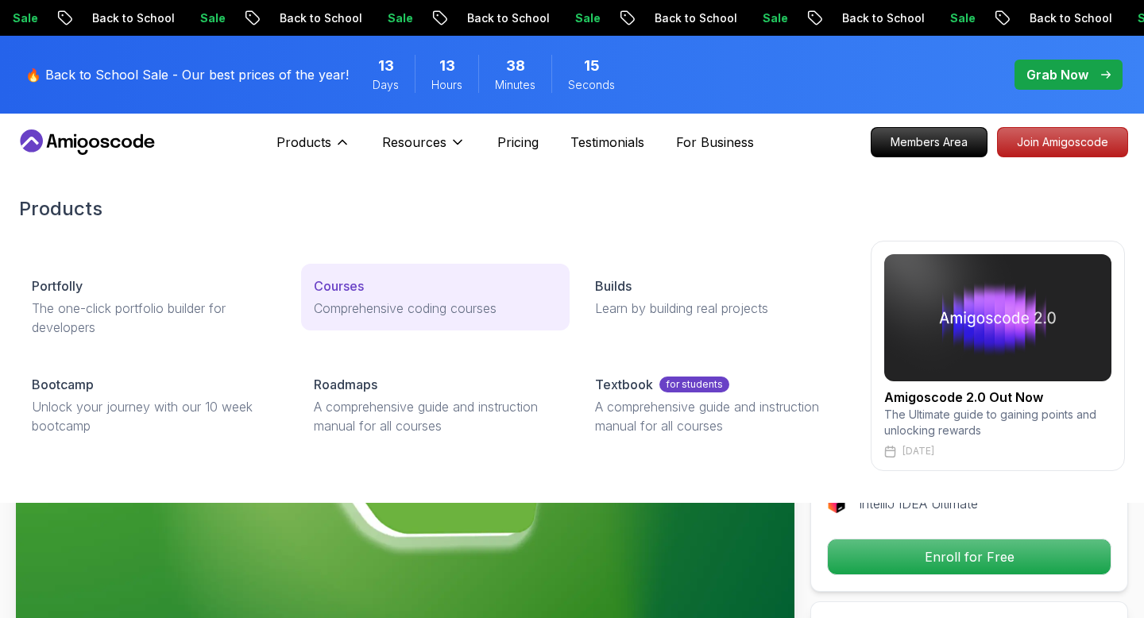
click at [344, 294] on p "Courses" at bounding box center [339, 285] width 50 height 19
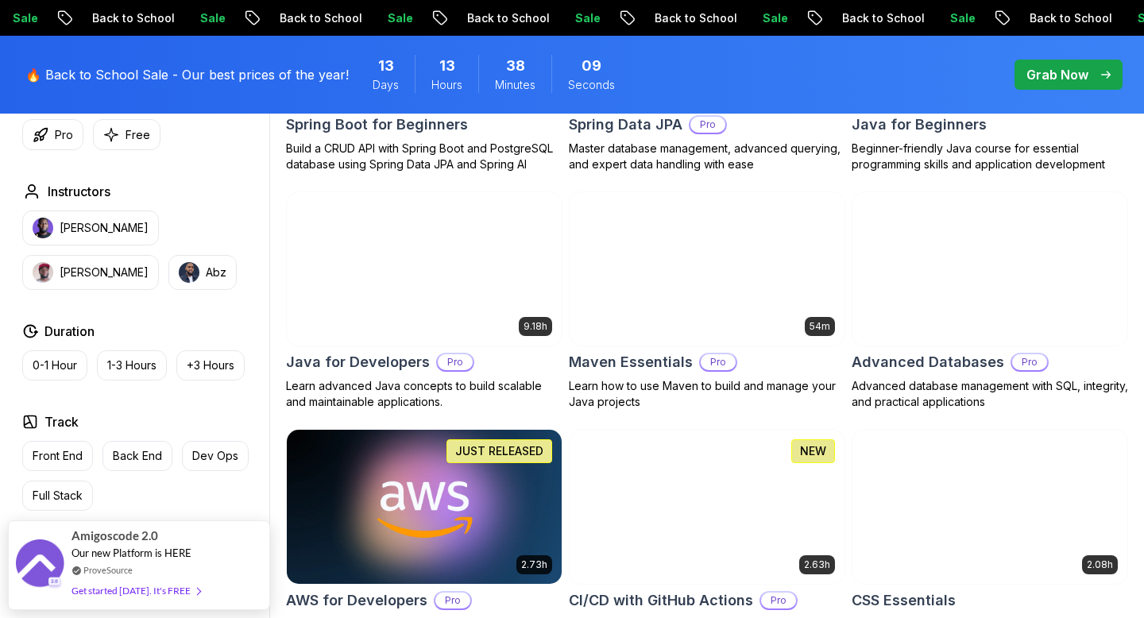
scroll to position [914, 0]
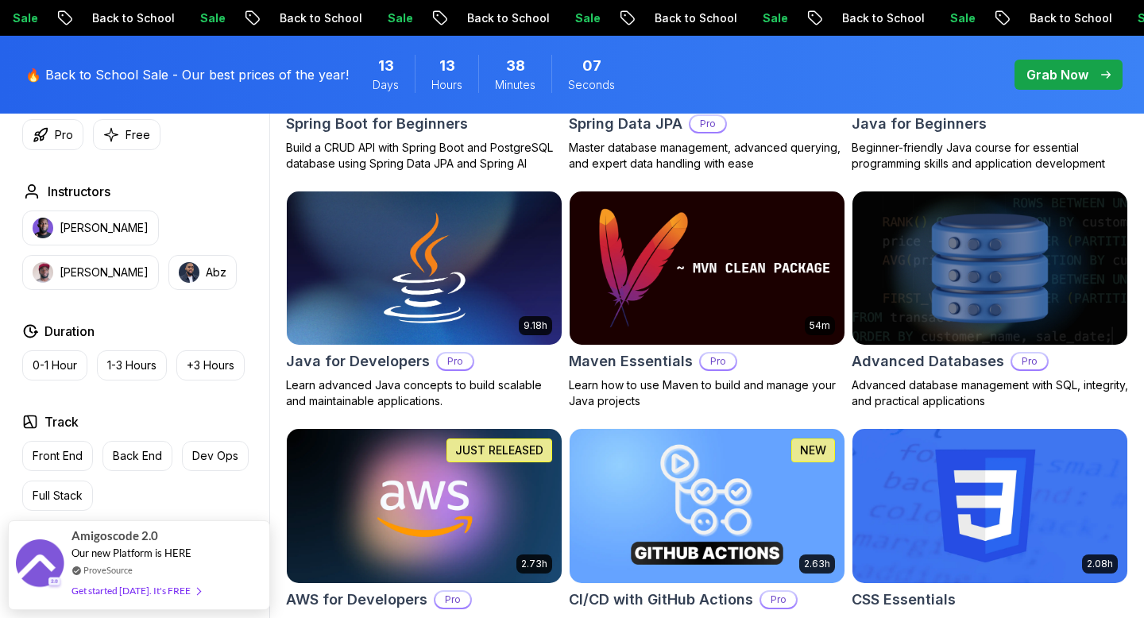
click at [944, 299] on img at bounding box center [989, 267] width 288 height 161
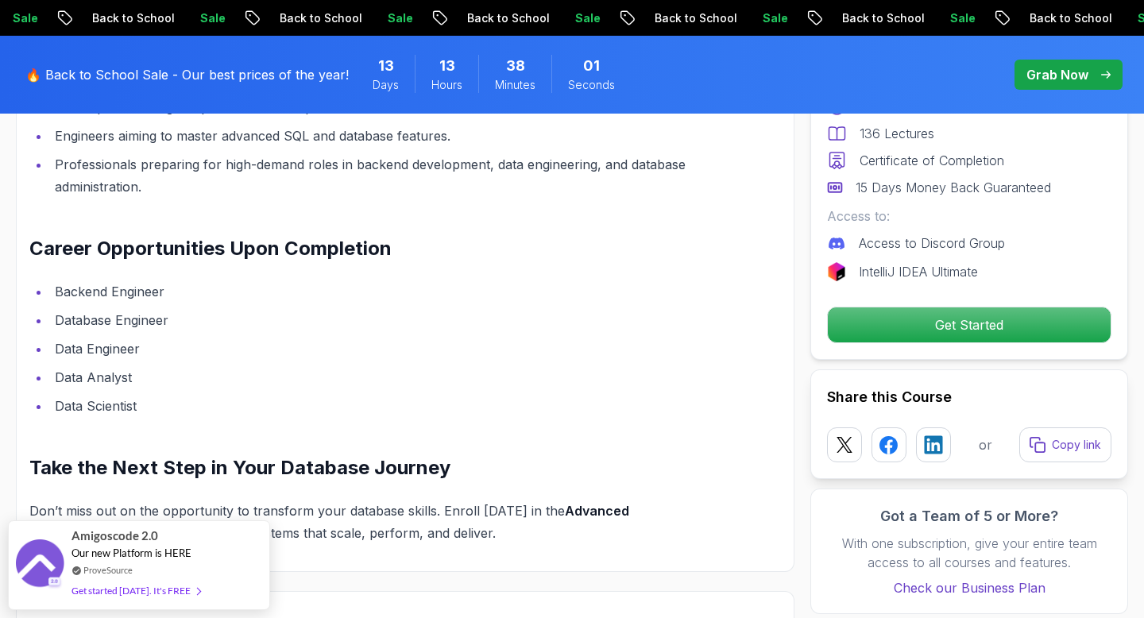
scroll to position [1812, 0]
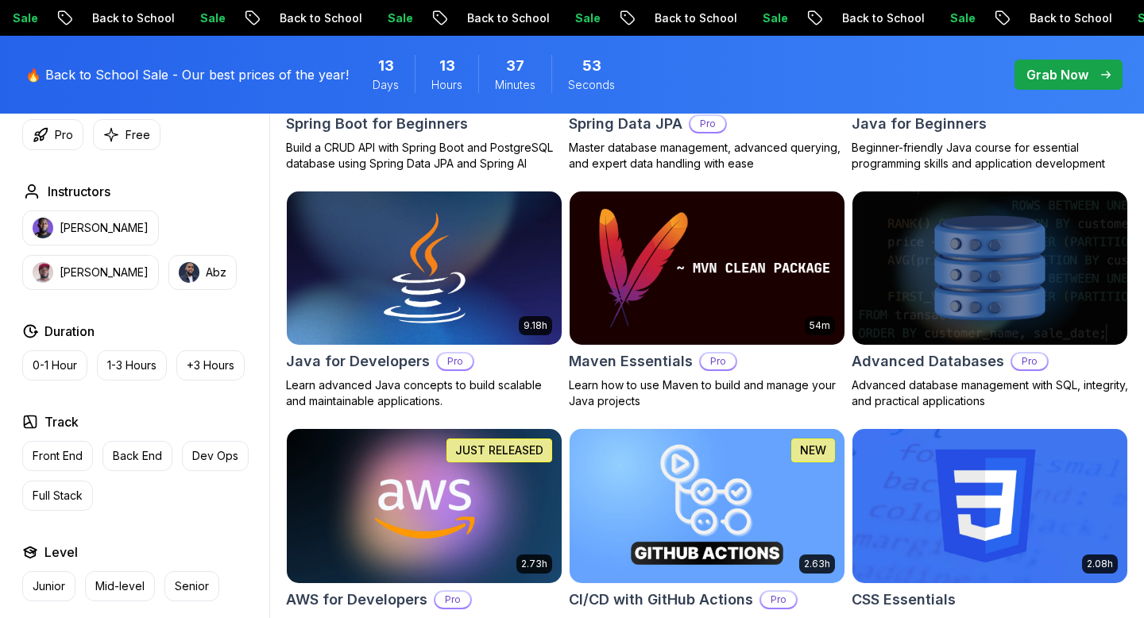
scroll to position [927, 0]
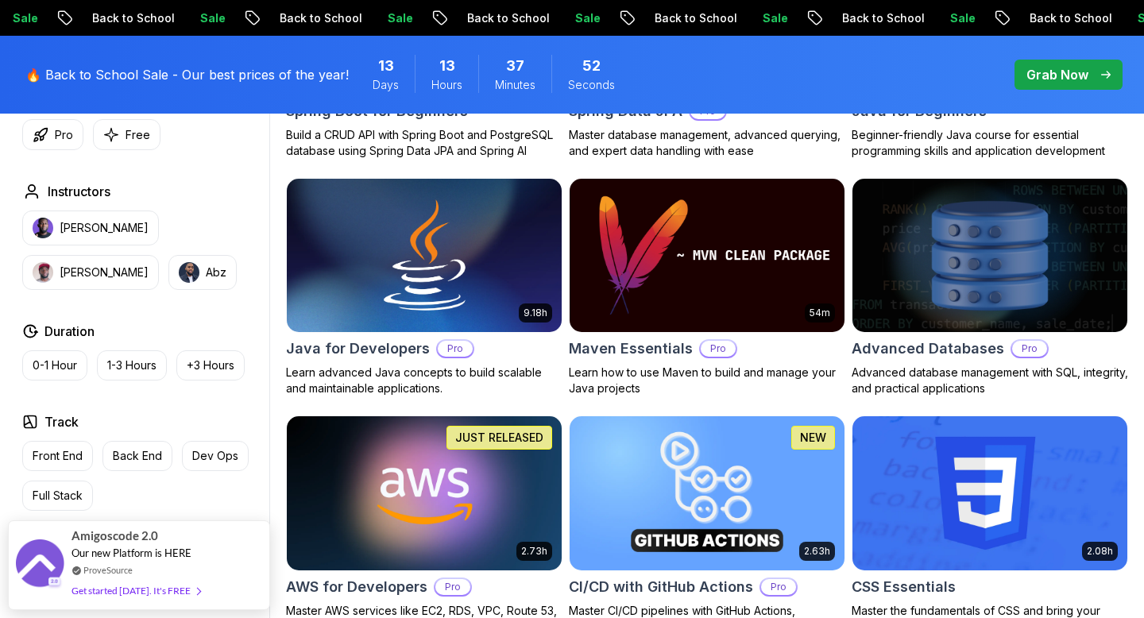
click at [906, 322] on img at bounding box center [989, 255] width 288 height 161
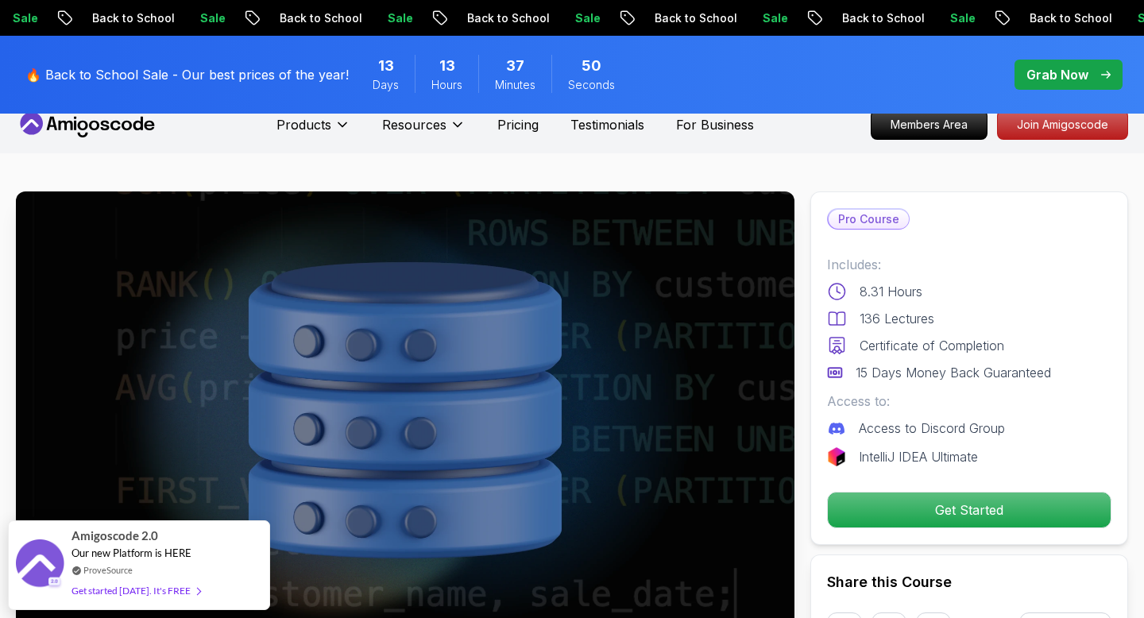
scroll to position [19, 0]
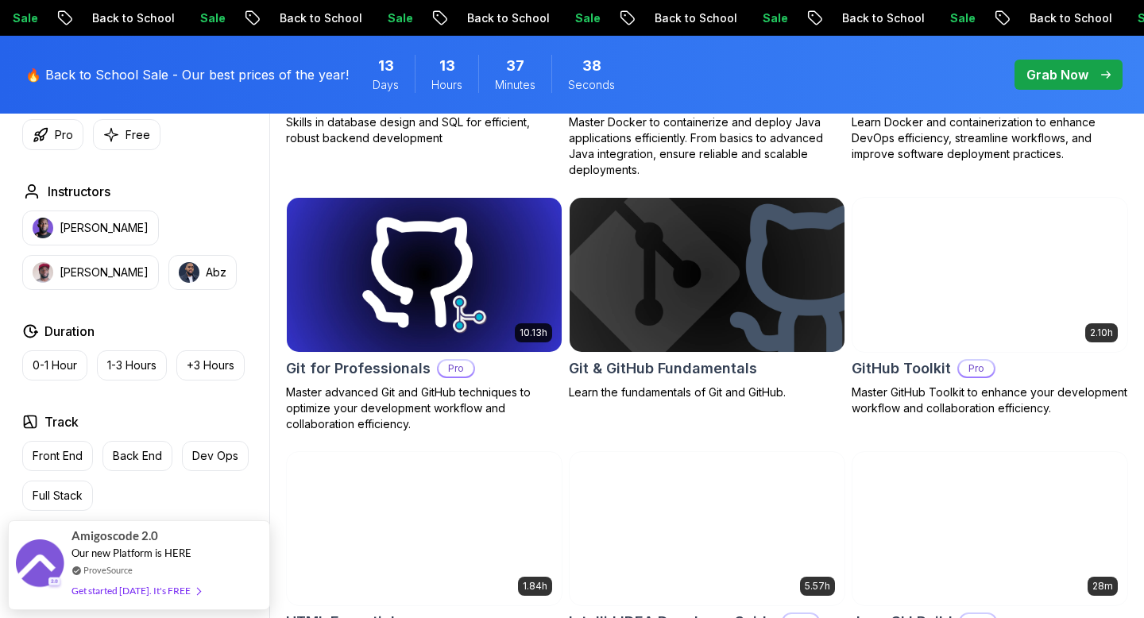
scroll to position [1659, 0]
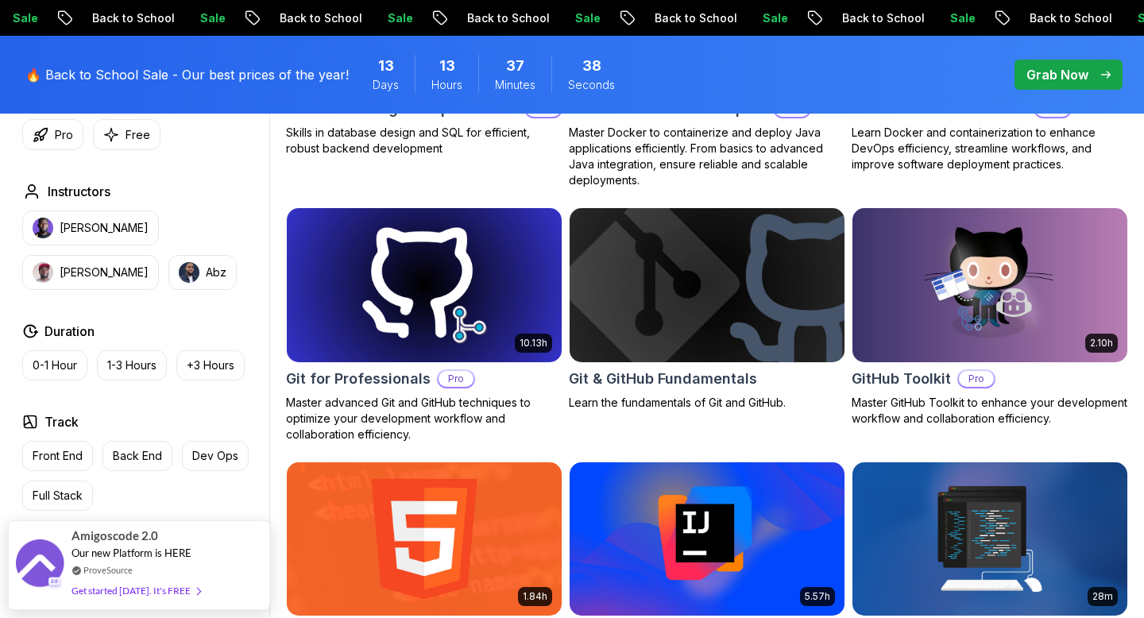
click at [690, 296] on img at bounding box center [706, 284] width 288 height 161
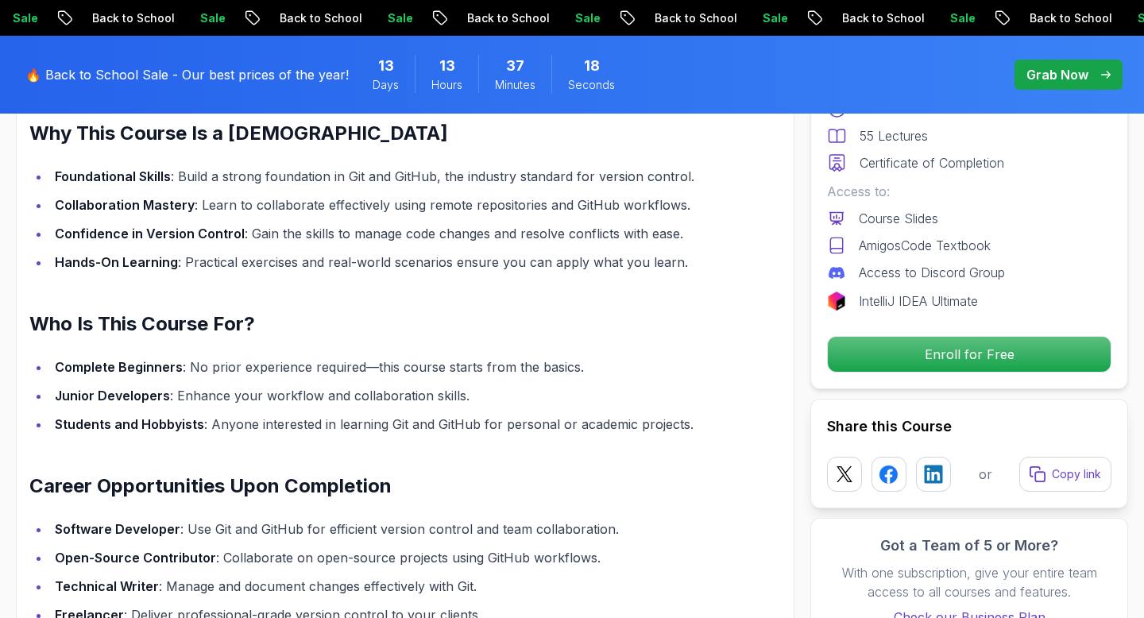
scroll to position [1275, 0]
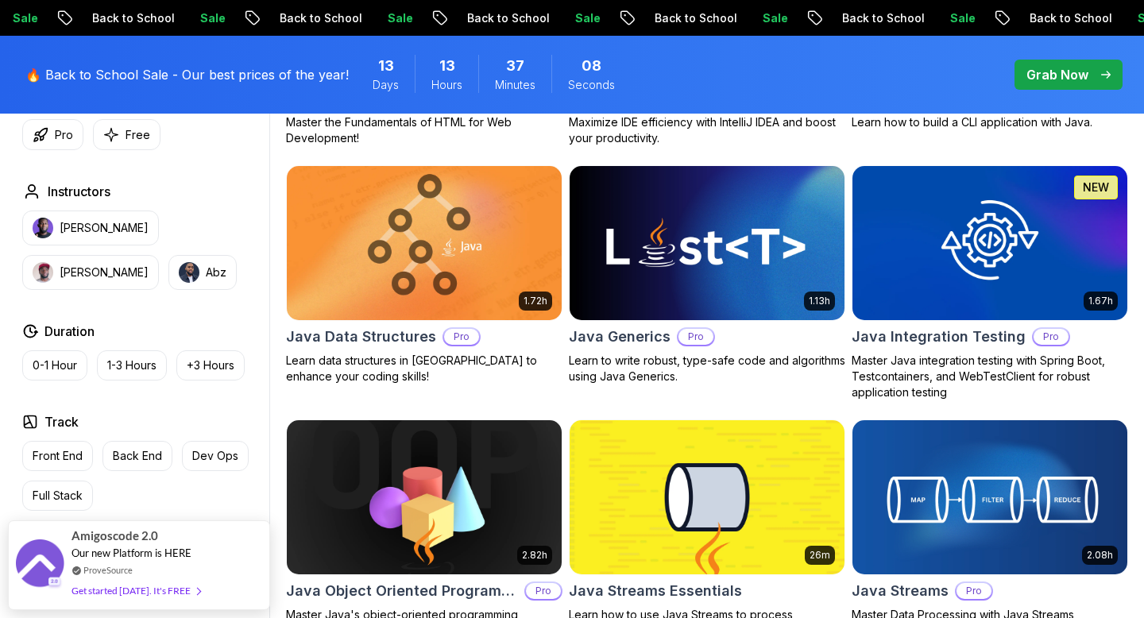
scroll to position [2206, 0]
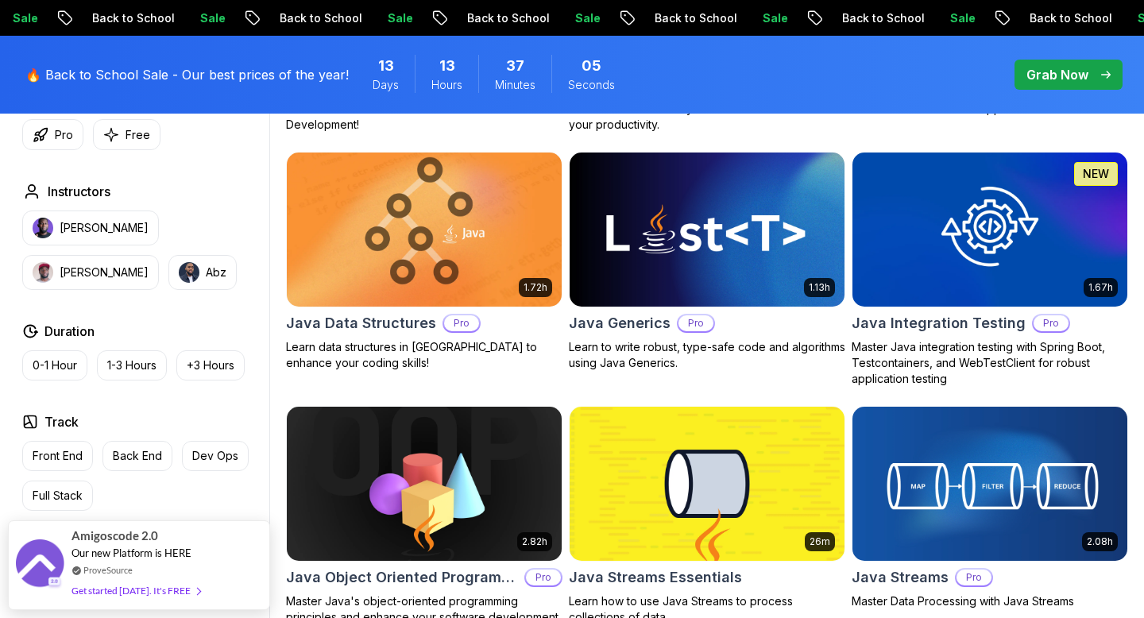
click at [519, 275] on img at bounding box center [424, 229] width 288 height 161
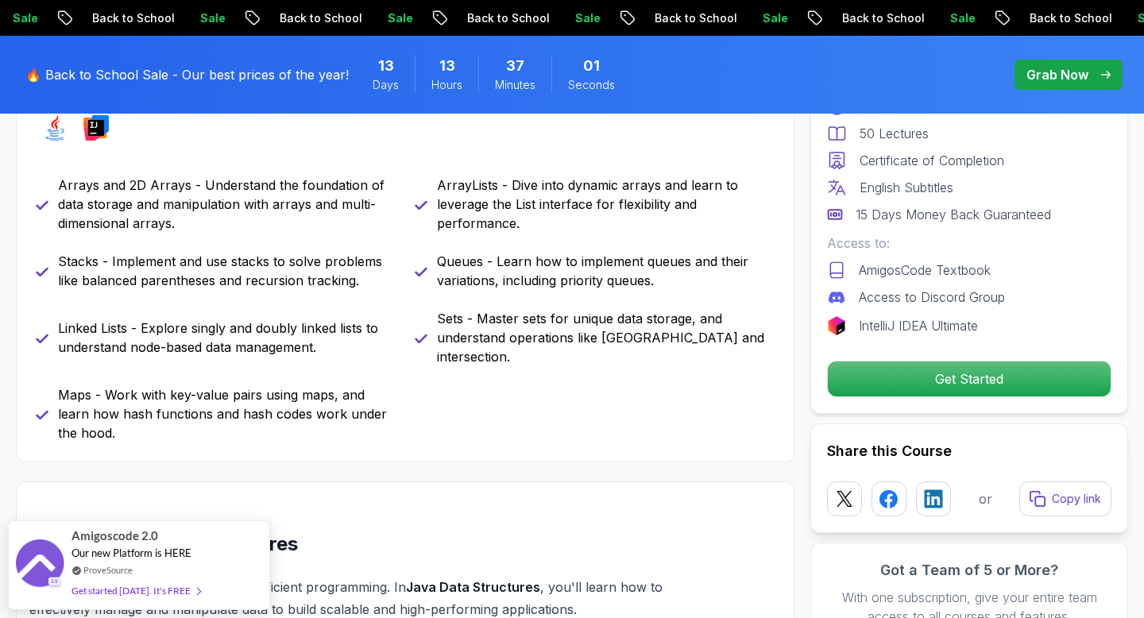
scroll to position [753, 0]
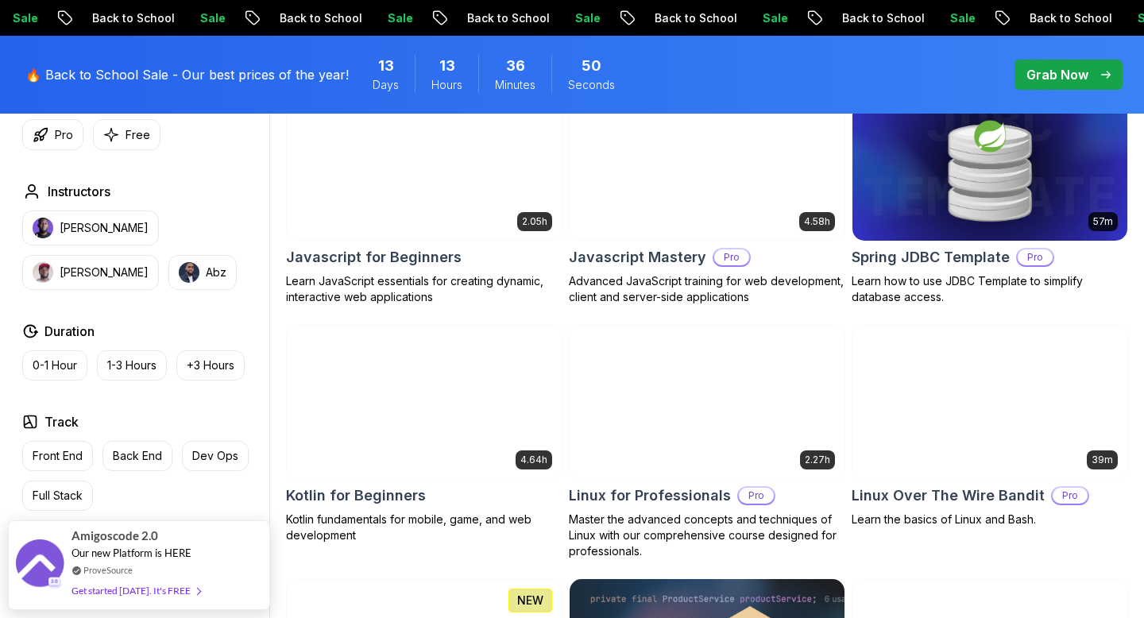
scroll to position [3047, 0]
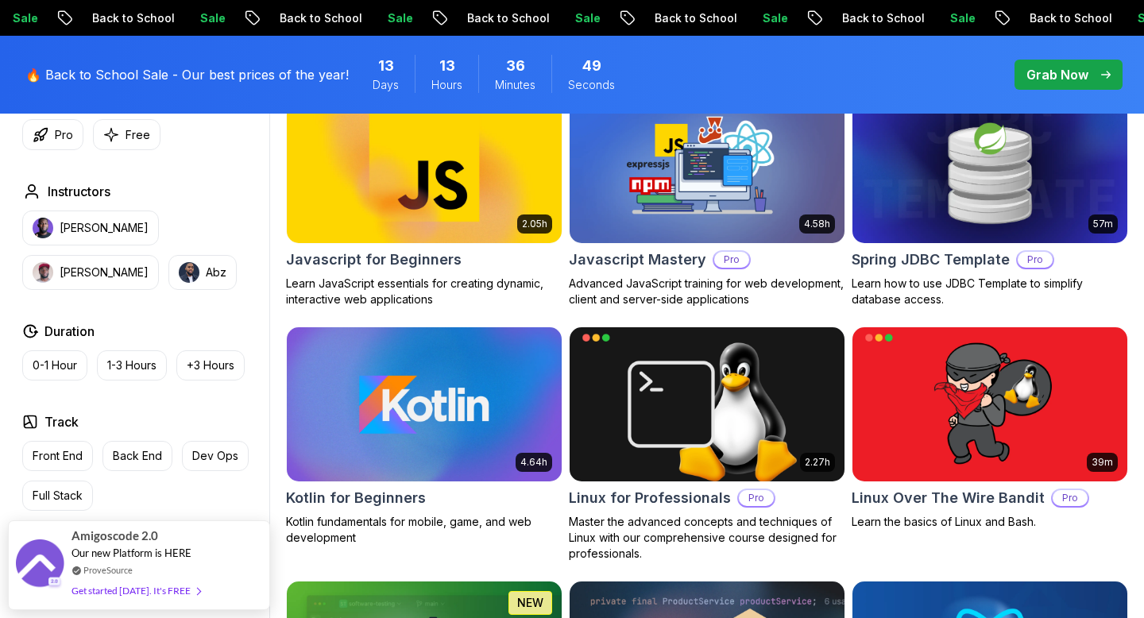
click at [424, 173] on img at bounding box center [424, 166] width 288 height 161
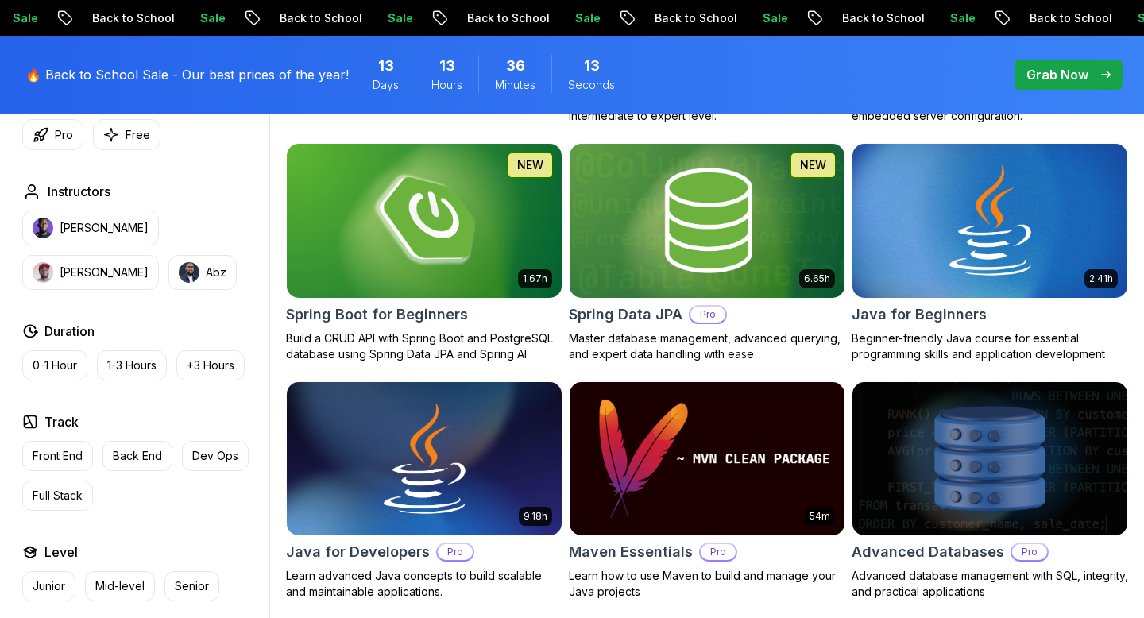
scroll to position [730, 0]
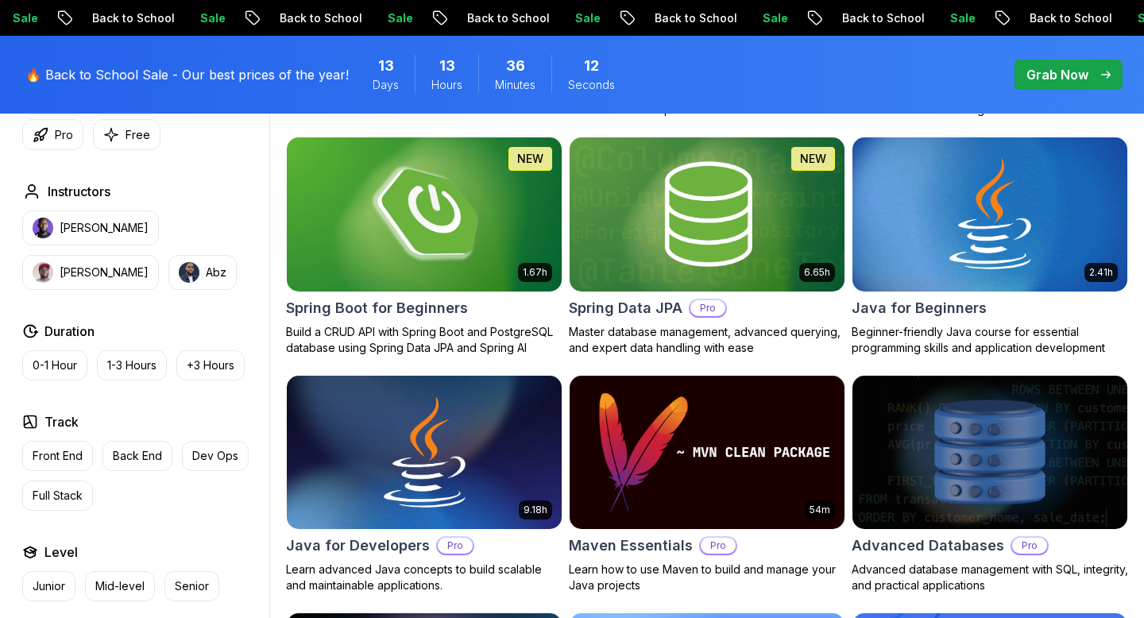
click at [454, 267] on img at bounding box center [424, 213] width 288 height 161
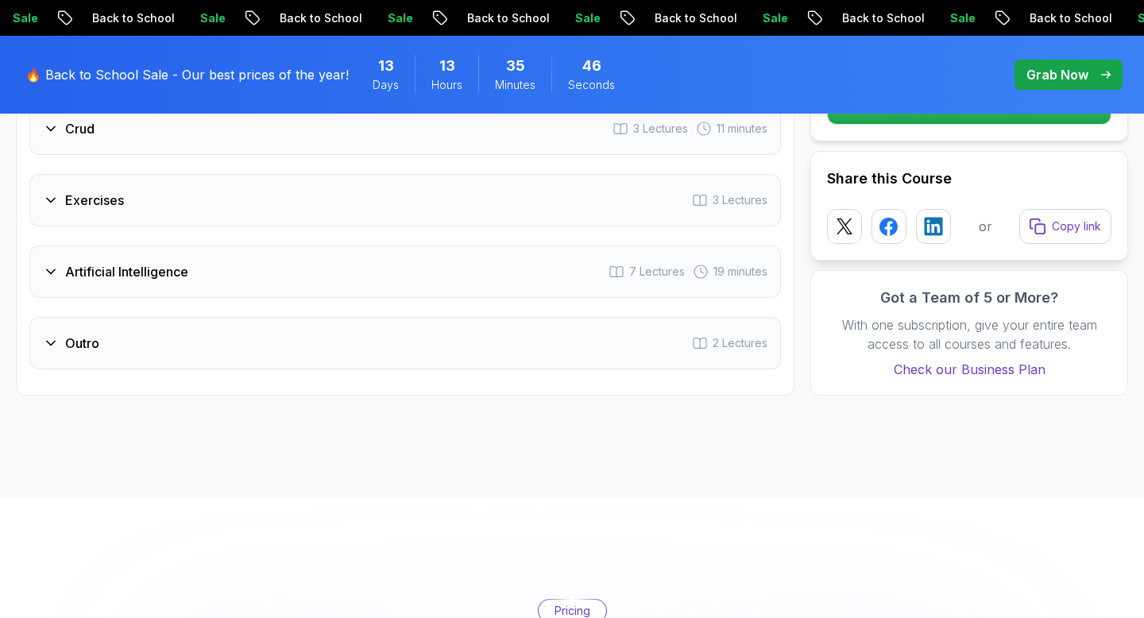
scroll to position [2761, 0]
